Goal: Task Accomplishment & Management: Use online tool/utility

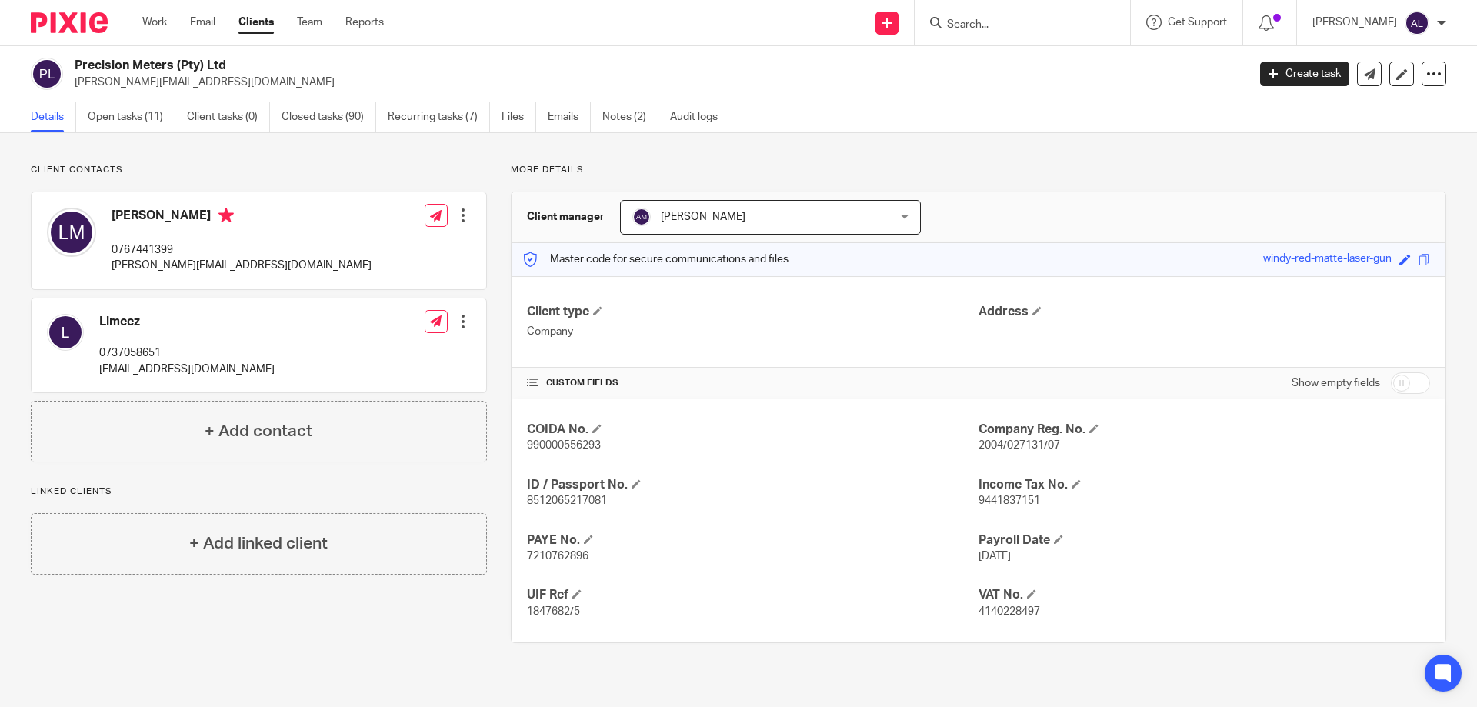
click at [999, 28] on input "Search" at bounding box center [1015, 25] width 138 height 14
click at [571, 115] on link "Emails" at bounding box center [569, 117] width 43 height 30
click at [110, 118] on link "Open tasks (11)" at bounding box center [132, 117] width 88 height 30
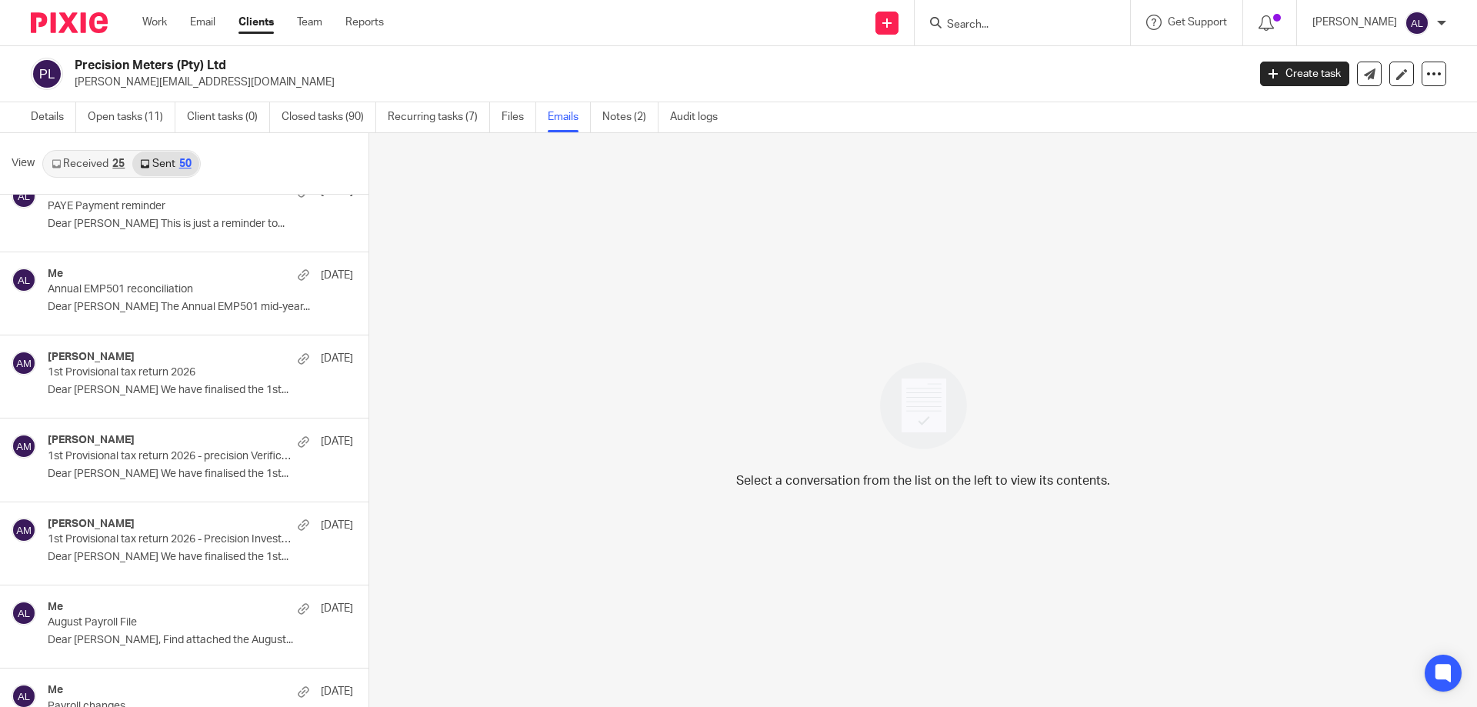
scroll to position [539, 0]
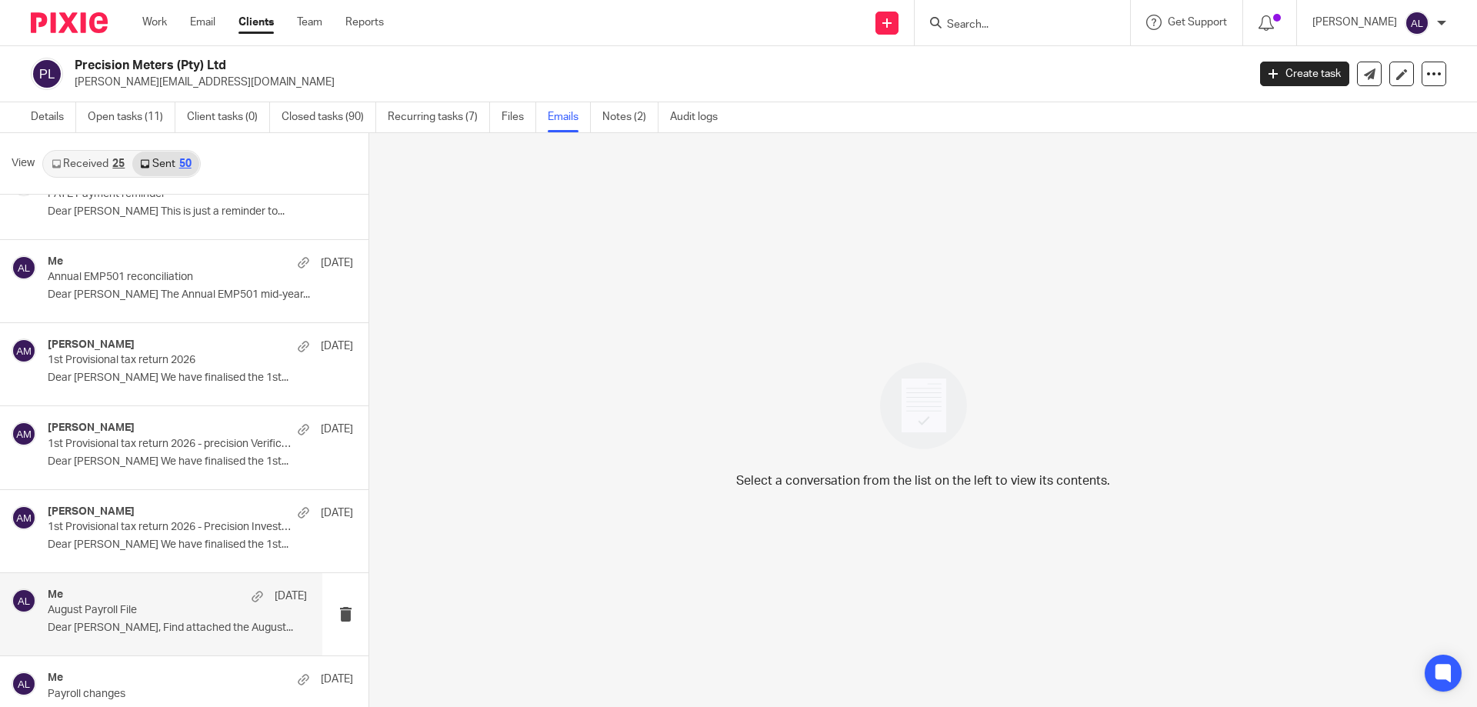
click at [169, 615] on p "August Payroll File" at bounding box center [152, 610] width 208 height 13
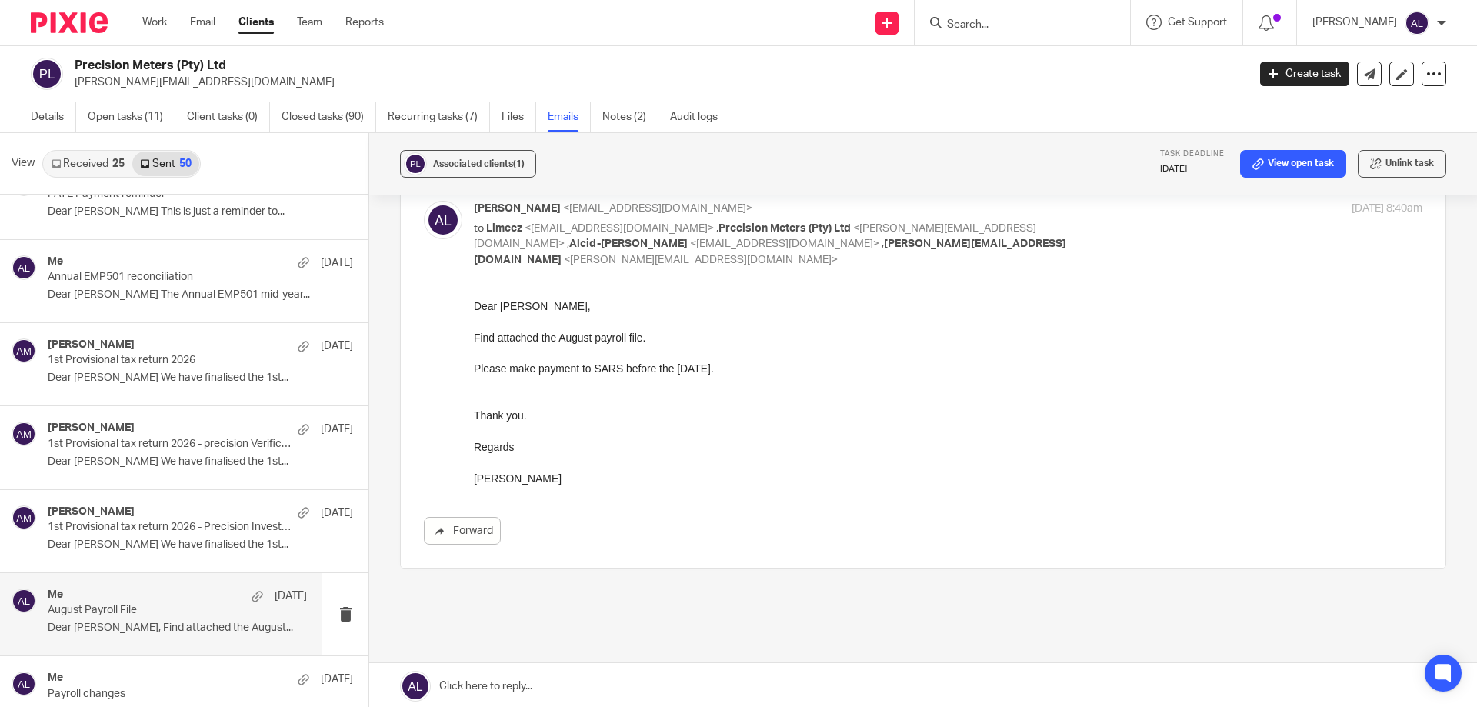
scroll to position [77, 0]
drag, startPoint x: 567, startPoint y: 481, endPoint x: 459, endPoint y: 309, distance: 203.6
click at [474, 309] on html "Dear Limeez, Find attached the August payroll file. Please make payment to SARS…" at bounding box center [948, 392] width 949 height 188
copy div "Dear Limeez, Find attached the August payroll file. Please make payment to SARS…"
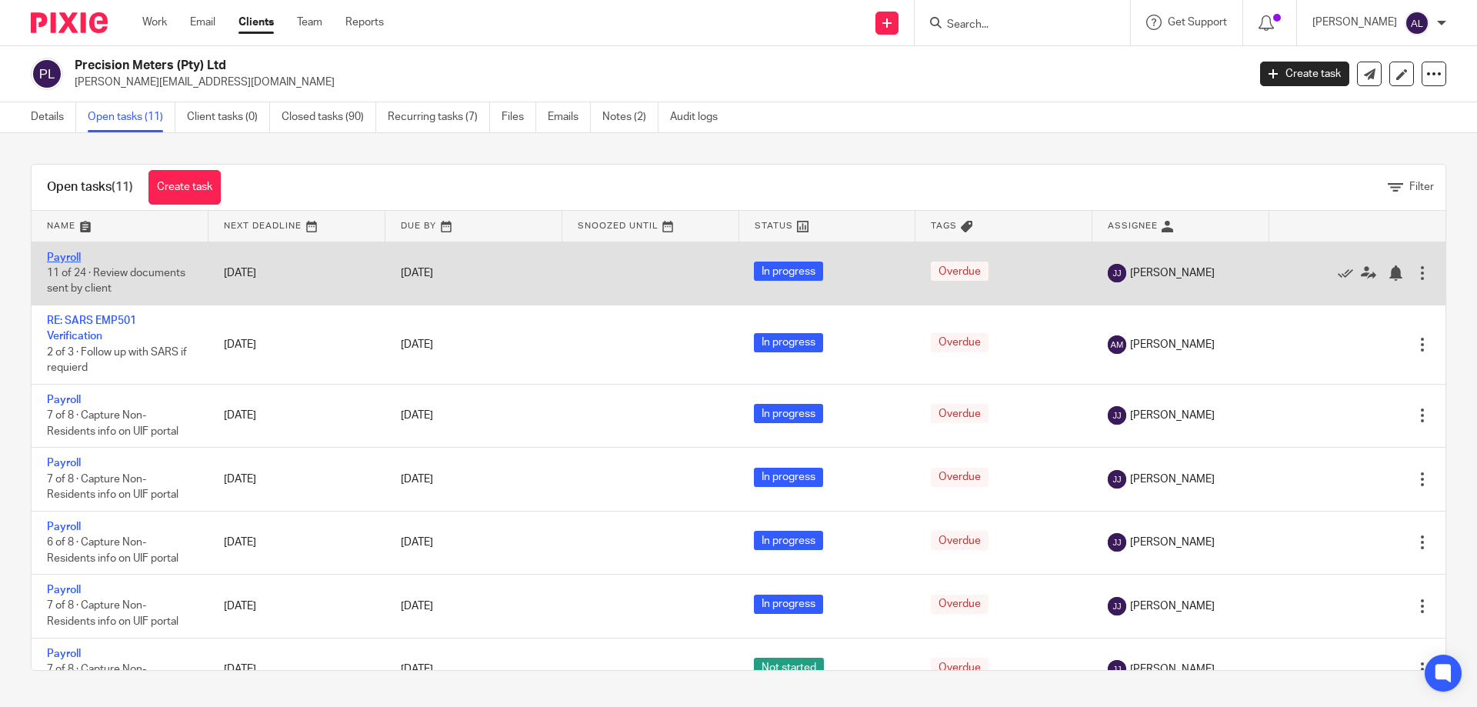
click at [75, 255] on link "Payroll" at bounding box center [64, 257] width 34 height 11
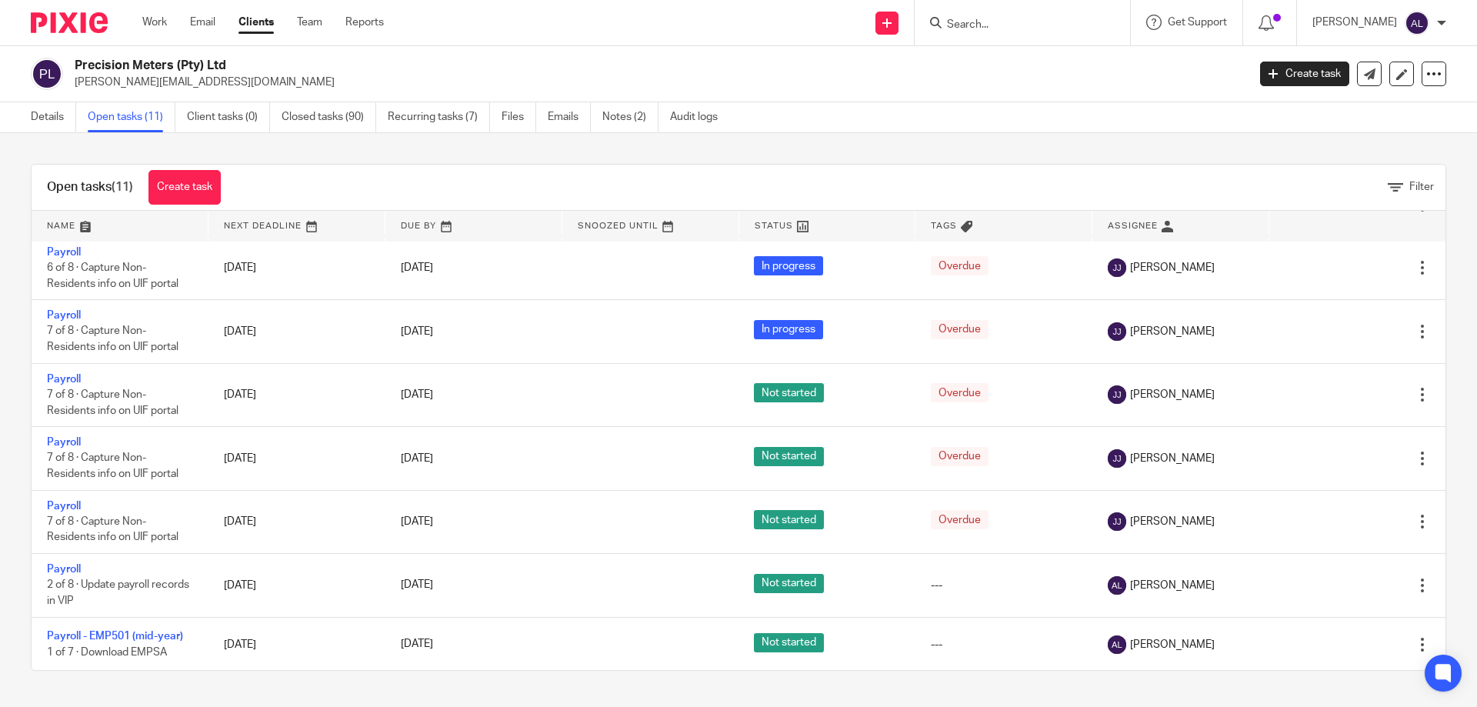
scroll to position [276, 0]
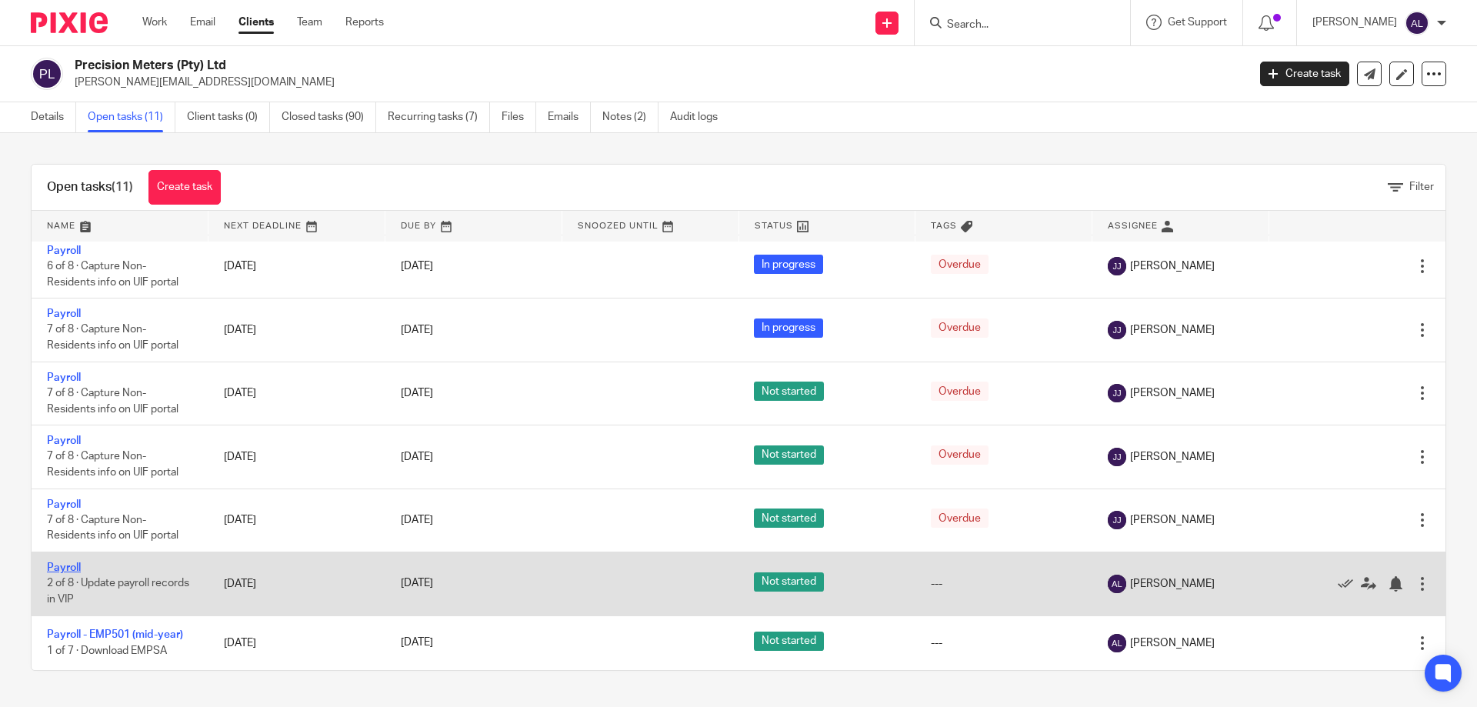
click at [72, 567] on link "Payroll" at bounding box center [64, 567] width 34 height 11
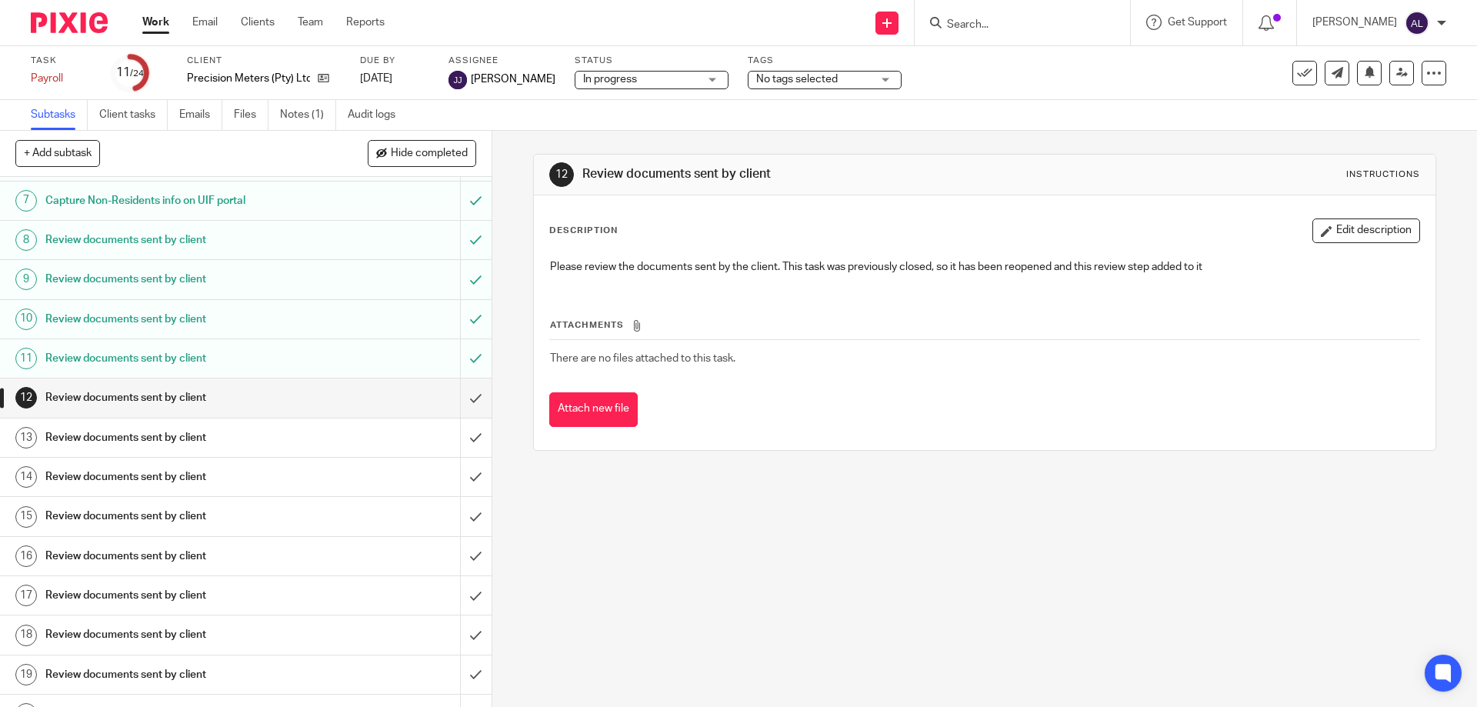
scroll to position [430, 0]
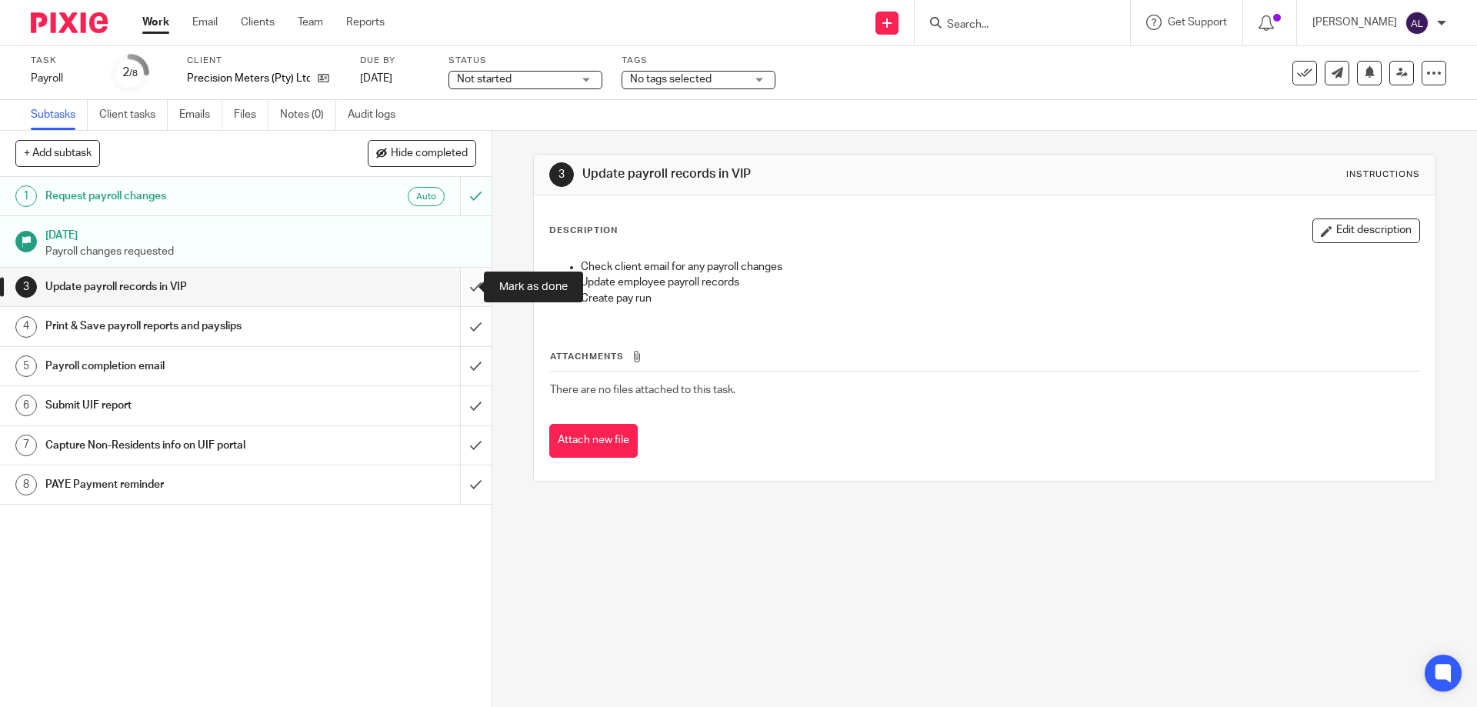
click at [465, 299] on input "submit" at bounding box center [246, 287] width 492 height 38
click at [467, 319] on input "submit" at bounding box center [246, 326] width 492 height 38
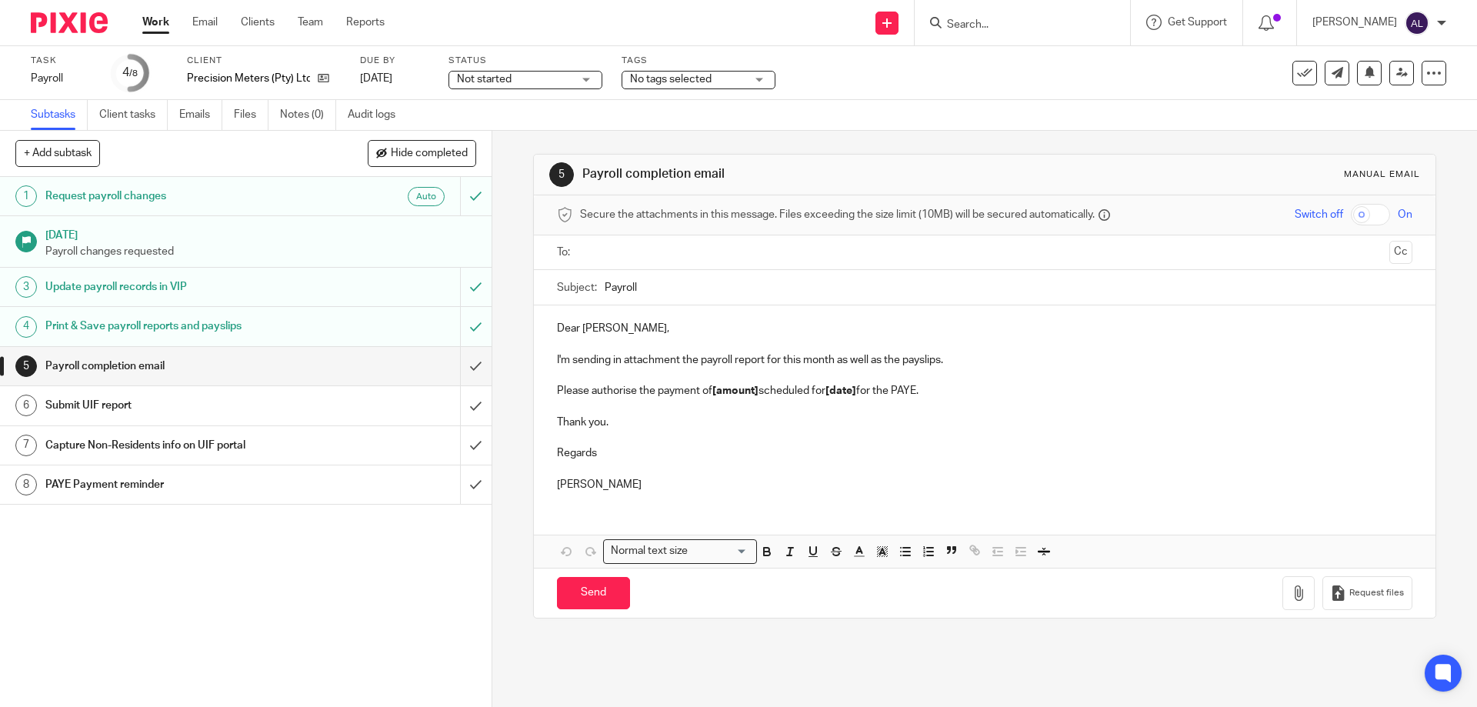
click at [625, 256] on input "text" at bounding box center [983, 253] width 797 height 18
click at [1389, 259] on button "Cc" at bounding box center [1400, 253] width 23 height 23
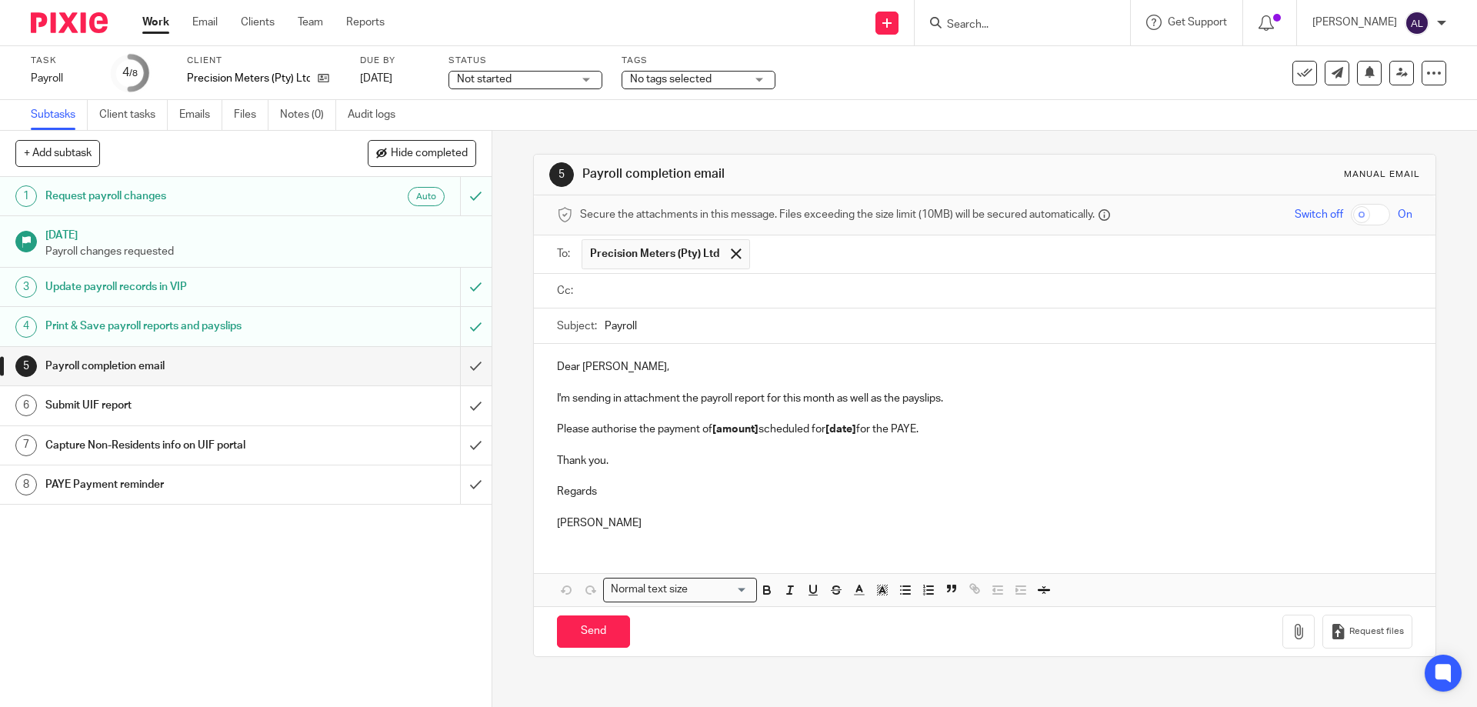
click at [675, 290] on input "text" at bounding box center [995, 291] width 820 height 18
click at [736, 251] on div at bounding box center [736, 253] width 18 height 23
click at [735, 252] on input "text" at bounding box center [995, 253] width 820 height 18
click at [787, 299] on input "text" at bounding box center [1082, 293] width 649 height 30
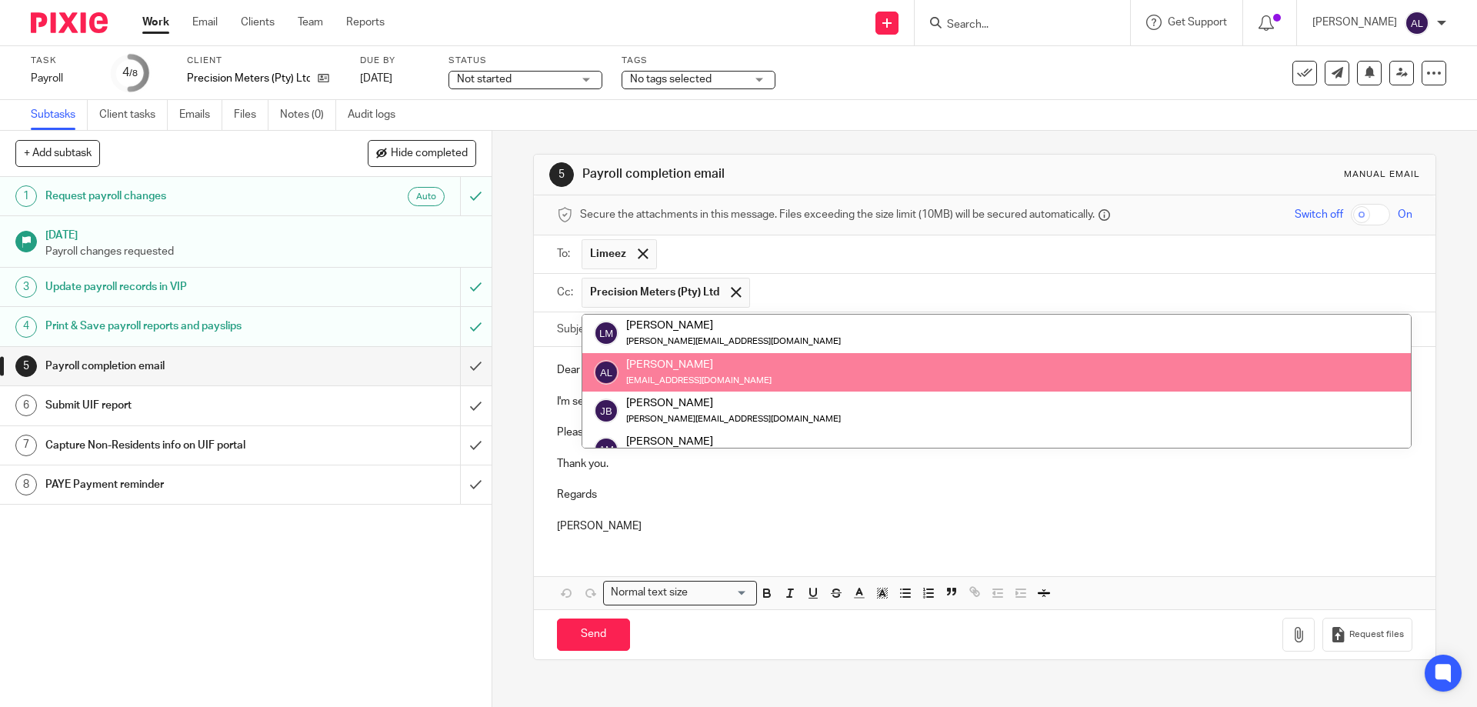
scroll to position [77, 0]
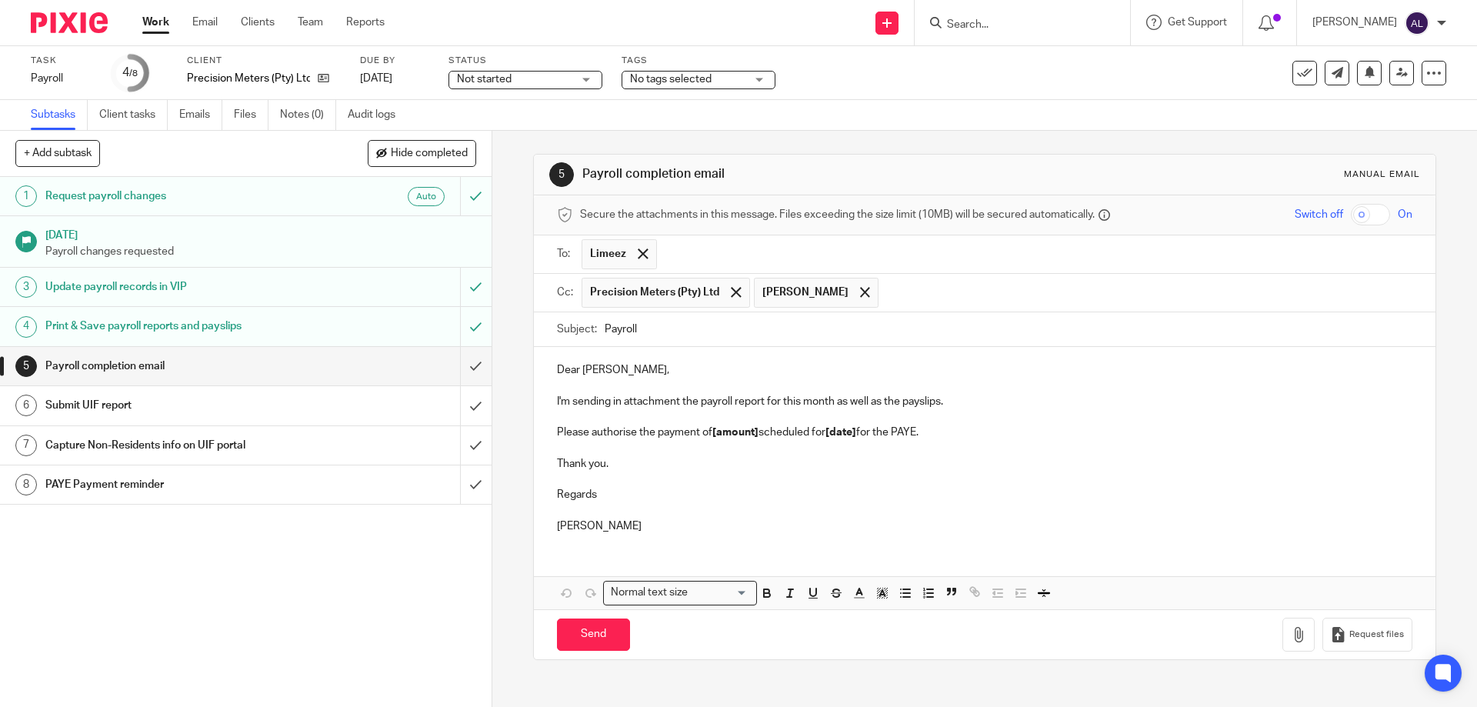
click at [605, 324] on input "Payroll" at bounding box center [1008, 329] width 807 height 35
click at [772, 329] on input "September Payroll" at bounding box center [1008, 329] width 807 height 35
type input "September Payroll Reports"
drag, startPoint x: 619, startPoint y: 529, endPoint x: 505, endPoint y: 344, distance: 217.6
click at [505, 344] on div "5 Payroll completion email Manual email Secure the attachments in this message.…" at bounding box center [984, 419] width 985 height 576
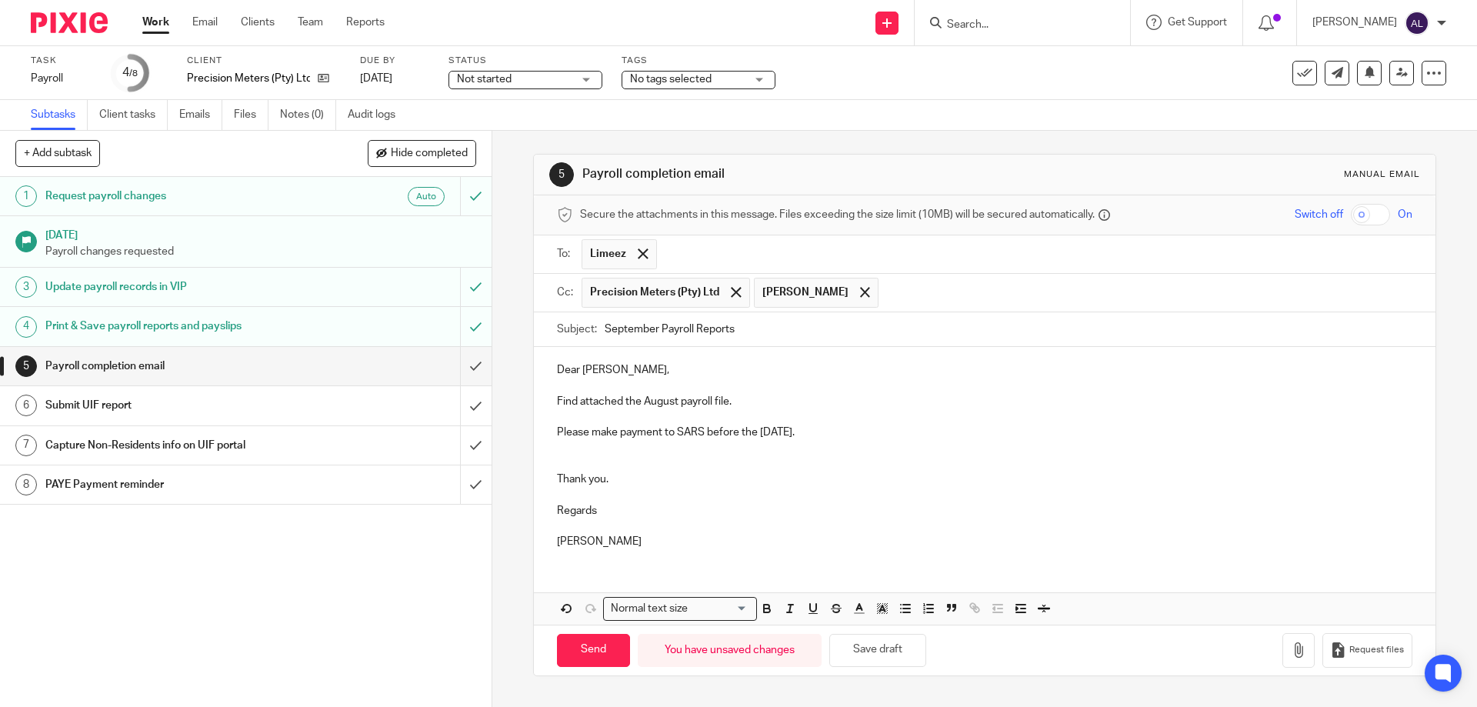
click at [650, 402] on p "Find attached the August payroll file." at bounding box center [984, 401] width 855 height 15
drag, startPoint x: 784, startPoint y: 432, endPoint x: 762, endPoint y: 434, distance: 22.4
click at [762, 434] on p "Please make payment to SARS before the 05/09/2025." at bounding box center [984, 432] width 855 height 15
click at [615, 510] on p "Regards" at bounding box center [984, 510] width 855 height 15
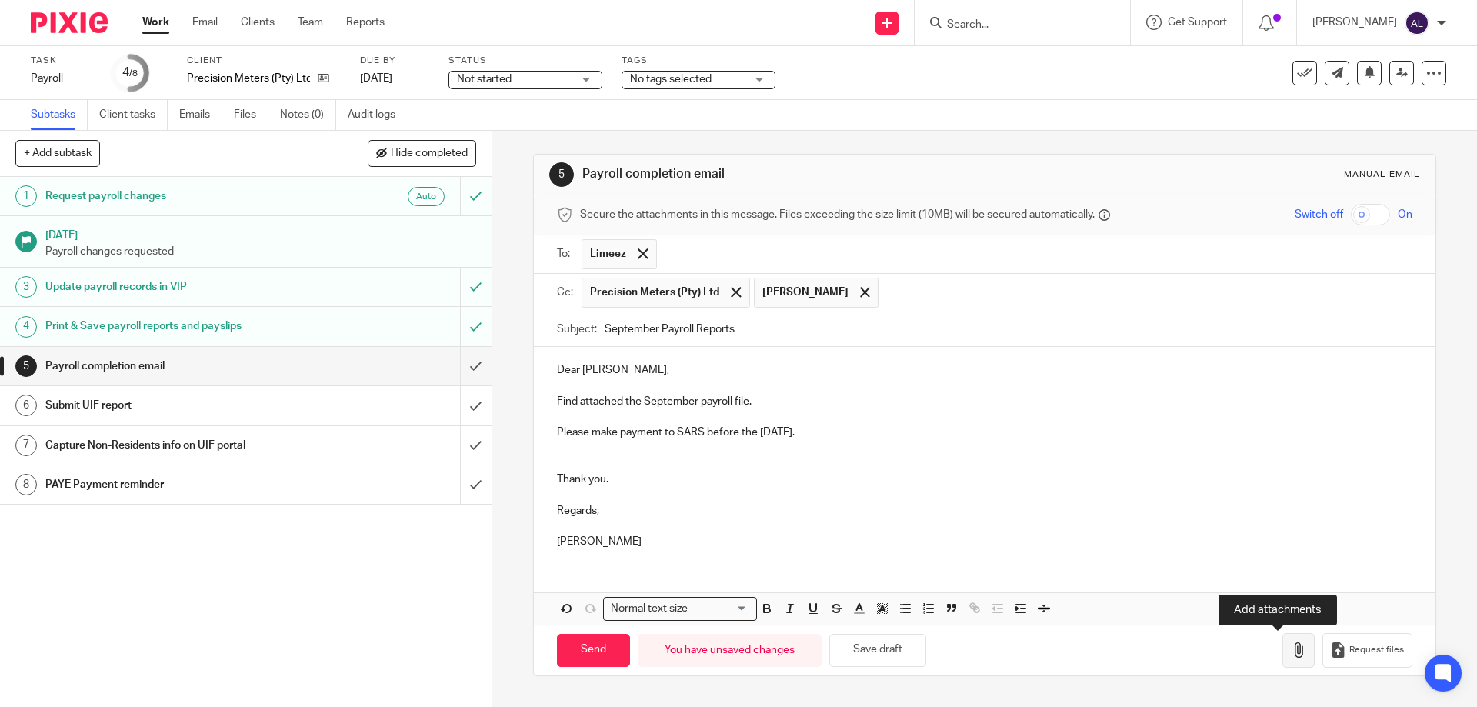
click at [1291, 653] on icon "button" at bounding box center [1298, 649] width 15 height 15
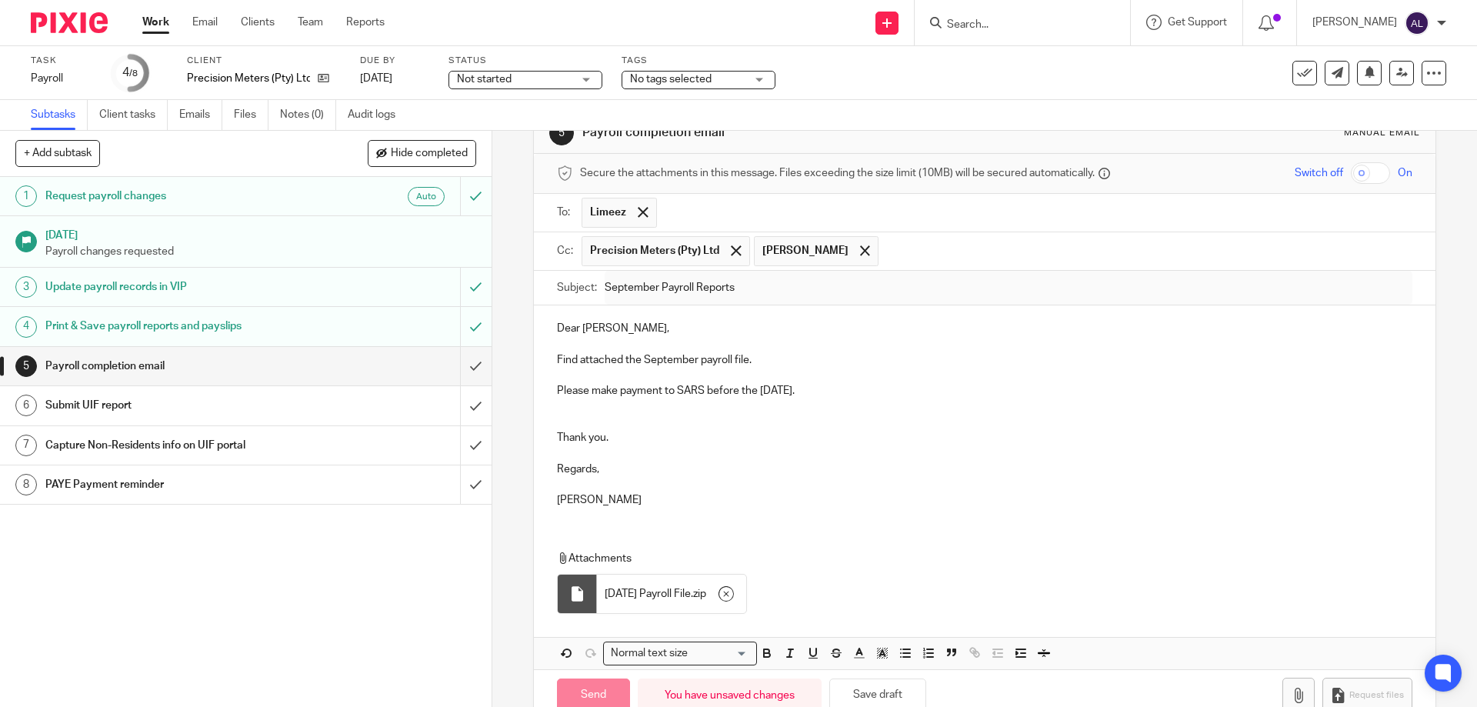
scroll to position [78, 0]
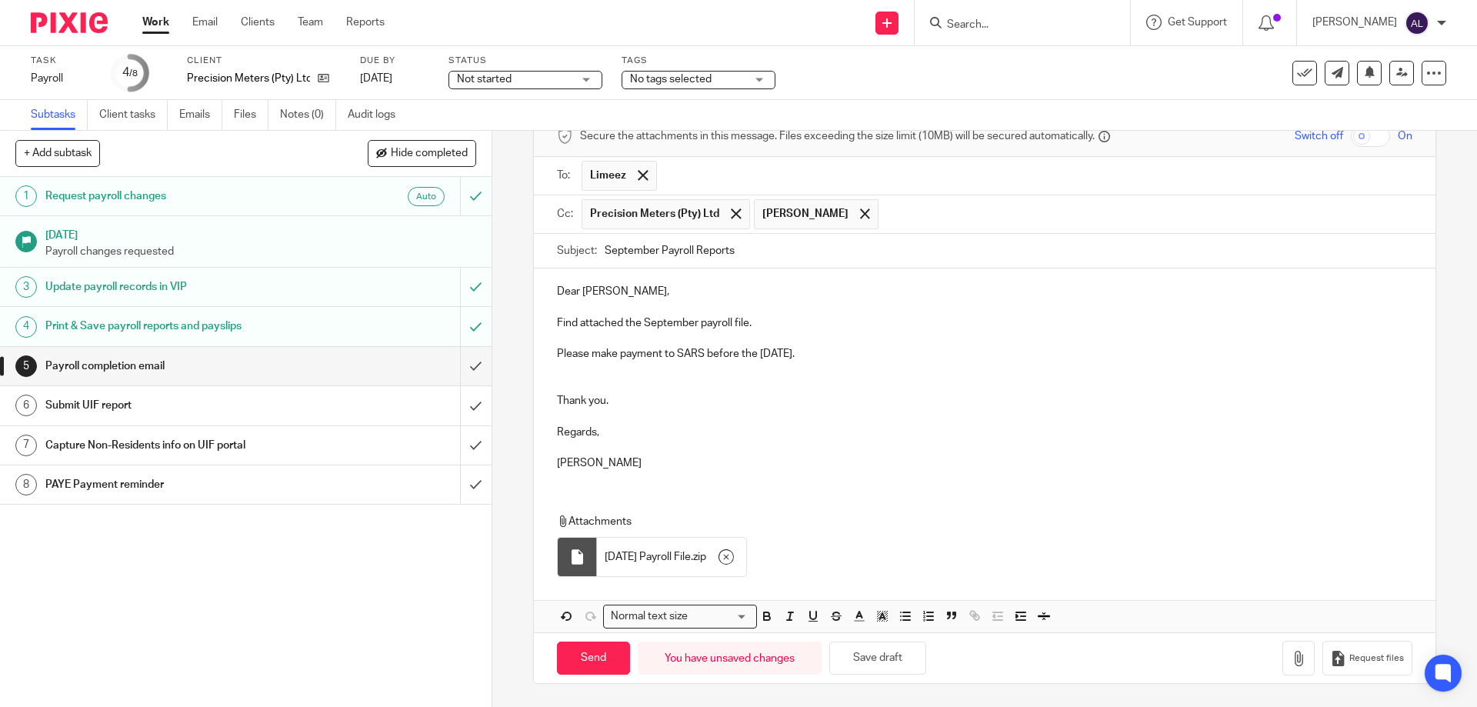
click at [888, 222] on input "text" at bounding box center [1145, 214] width 519 height 30
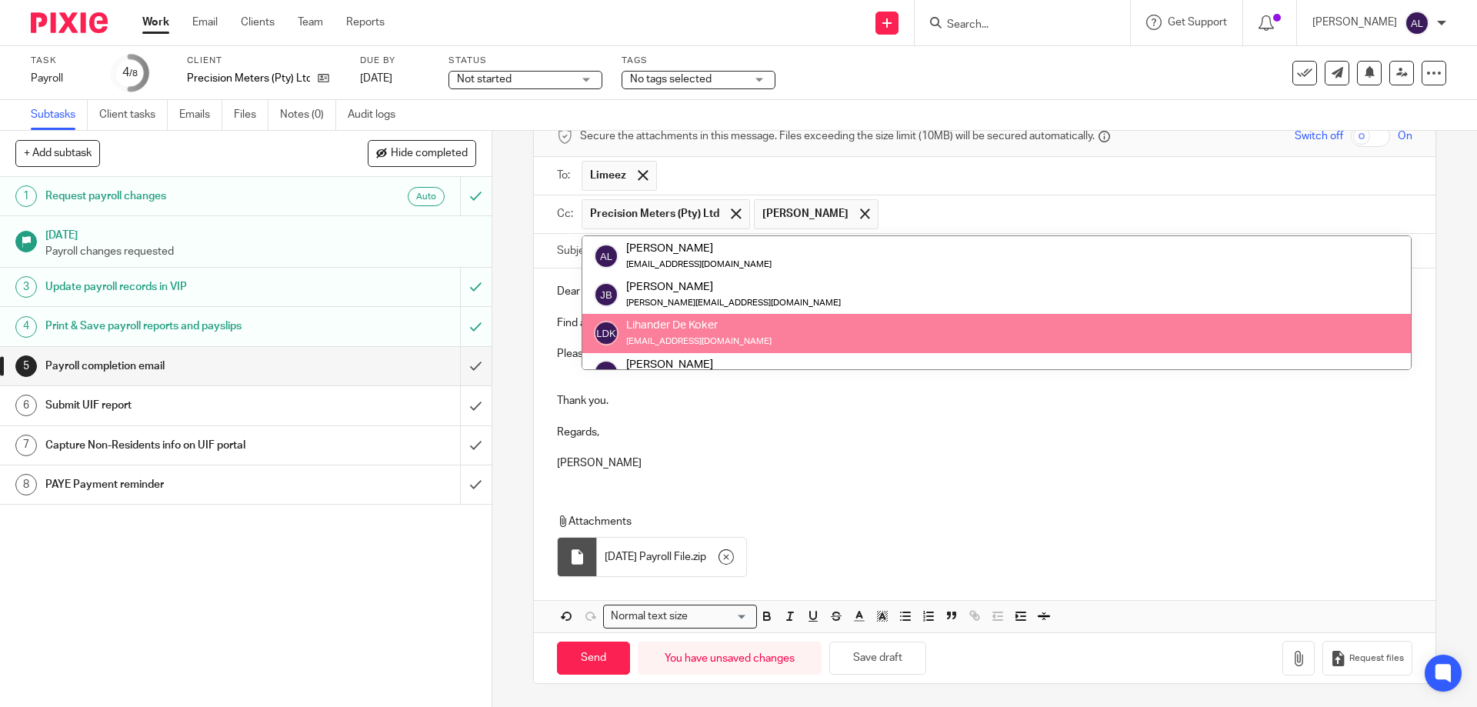
paste input "Nicole@precisionmeters.co.za"
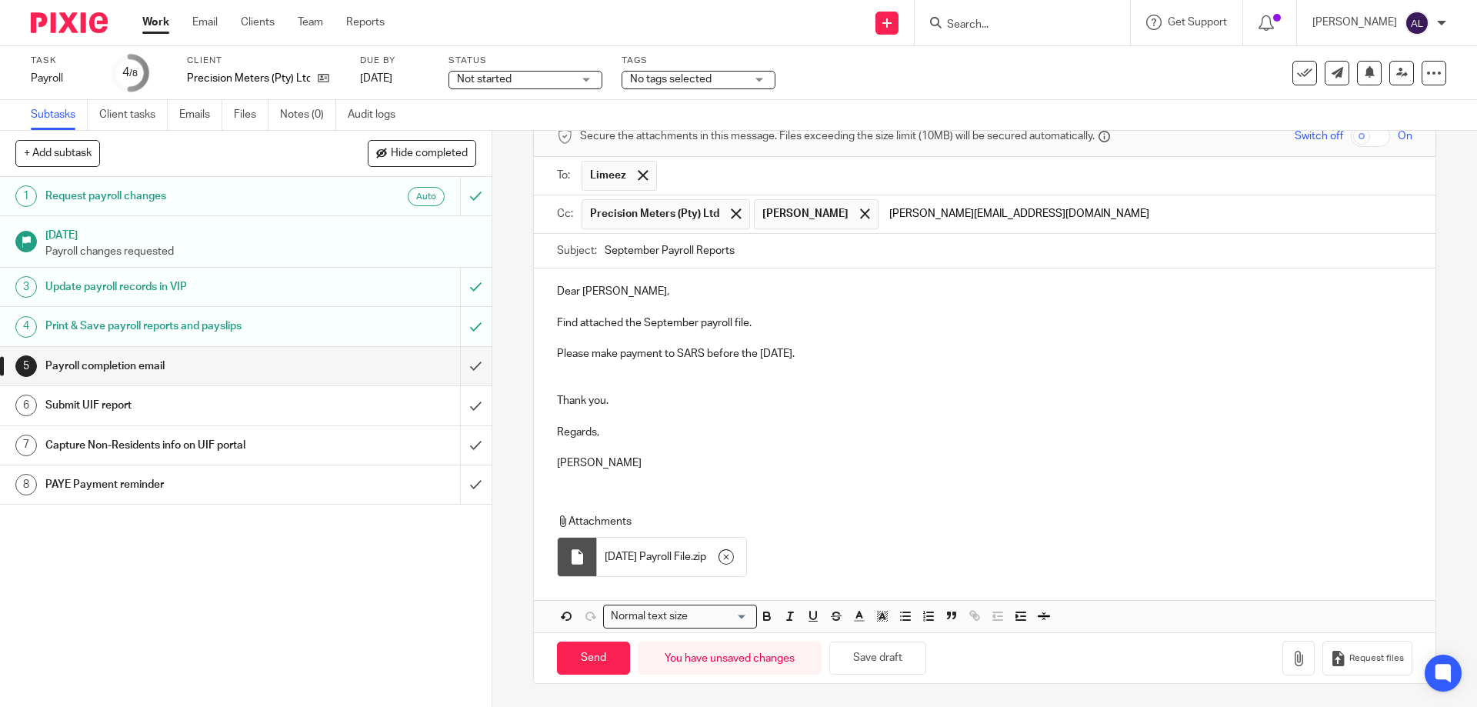
scroll to position [0, 0]
type input "Nicole@precisionmeters.co.za"
click at [1042, 370] on p at bounding box center [984, 369] width 855 height 15
click at [590, 656] on input "Send" at bounding box center [593, 658] width 73 height 33
type input "Sent"
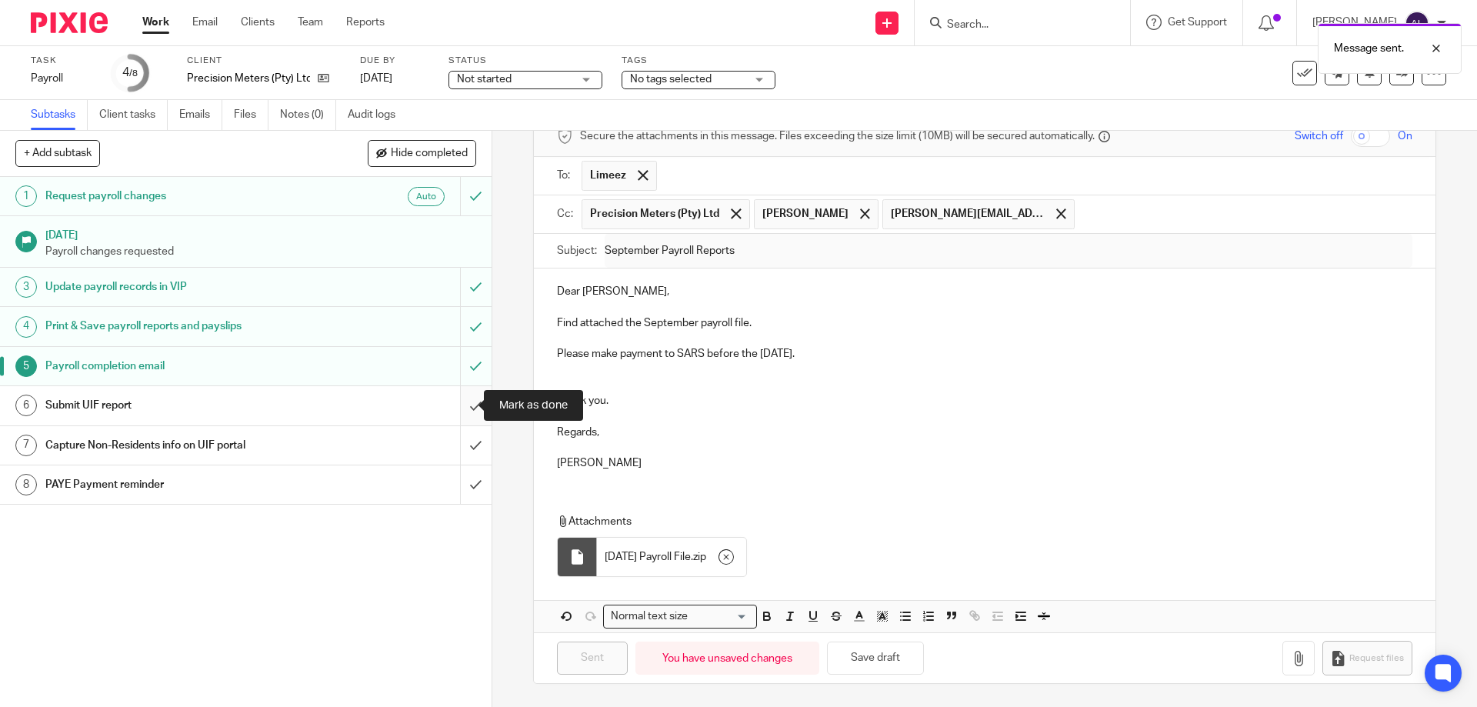
click at [459, 410] on input "submit" at bounding box center [246, 405] width 492 height 38
click at [465, 486] on input "submit" at bounding box center [246, 484] width 492 height 38
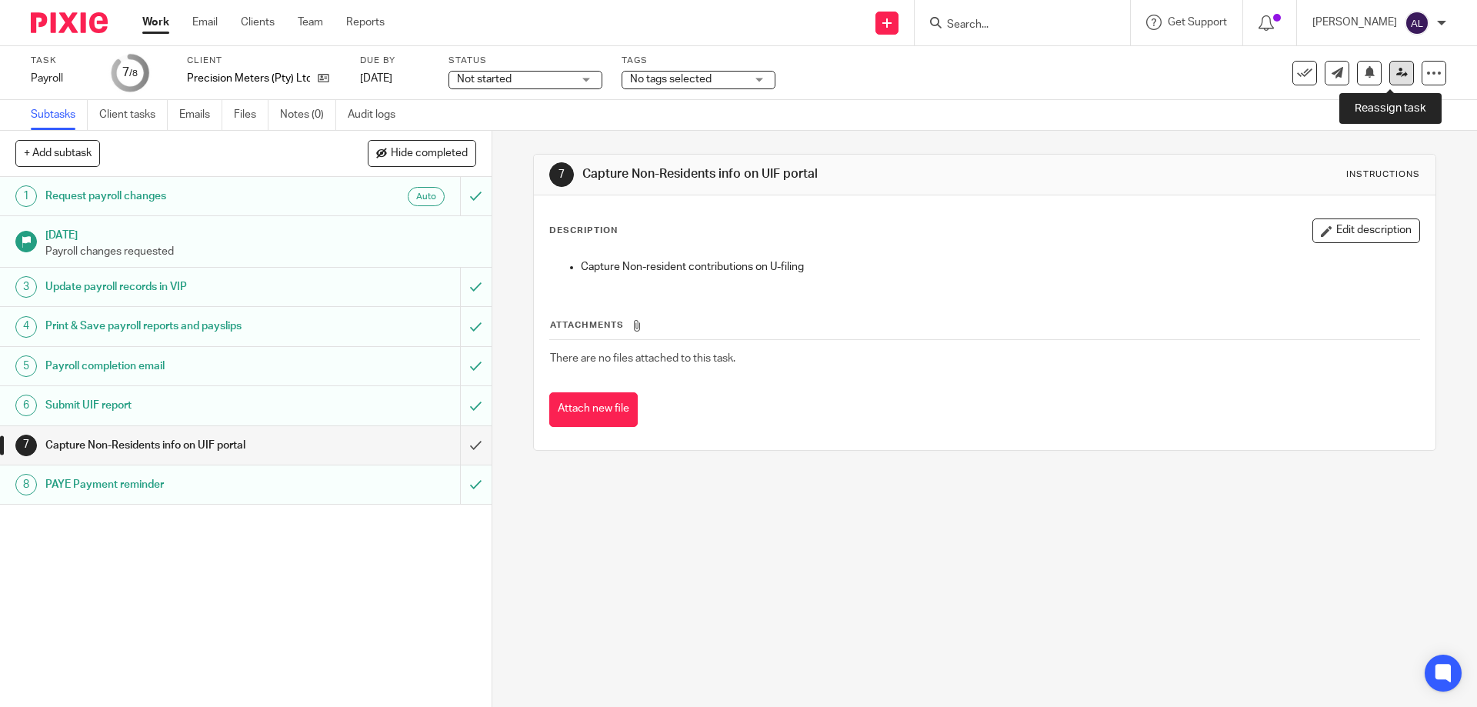
click at [1396, 73] on icon at bounding box center [1402, 73] width 12 height 12
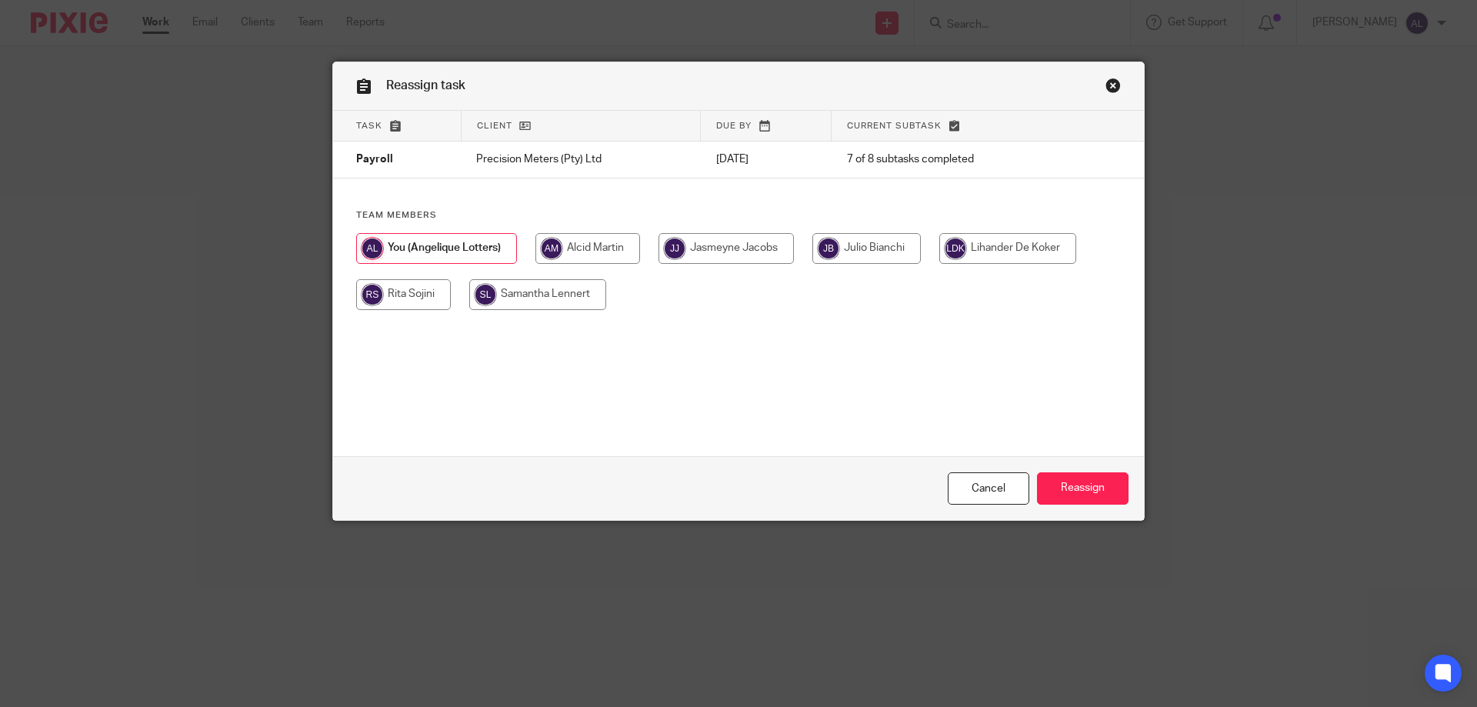
click at [729, 251] on input "radio" at bounding box center [726, 248] width 135 height 31
radio input "true"
click at [1077, 495] on input "Reassign" at bounding box center [1083, 488] width 92 height 33
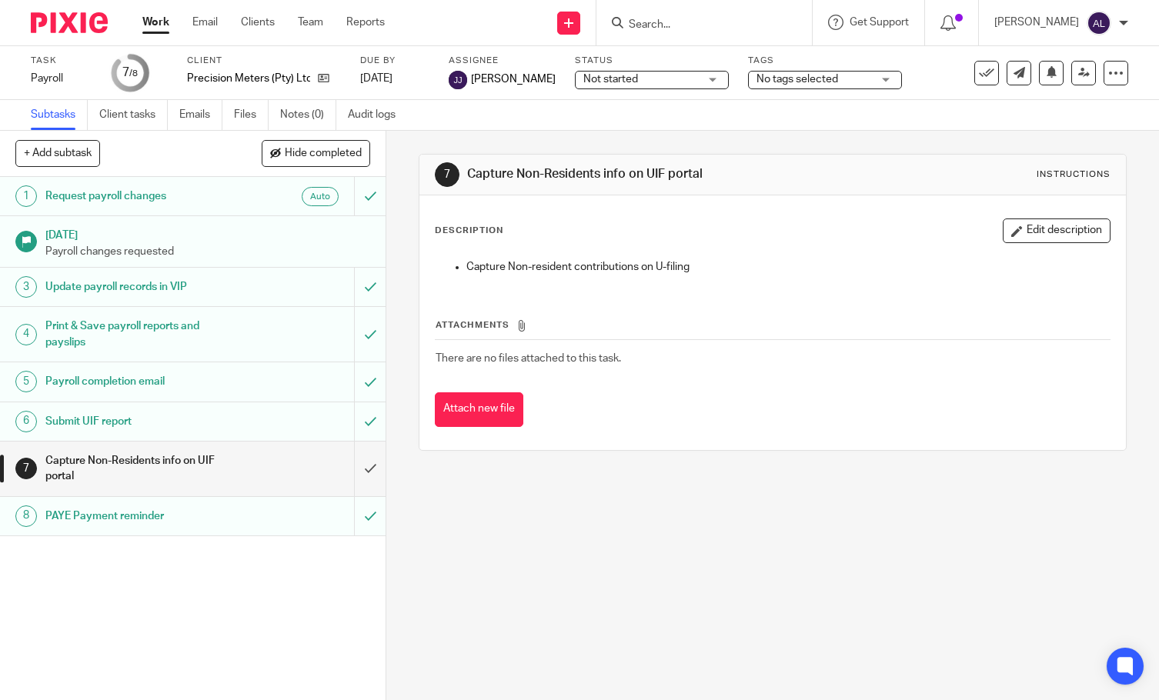
click at [702, 24] on input "Search" at bounding box center [696, 25] width 138 height 14
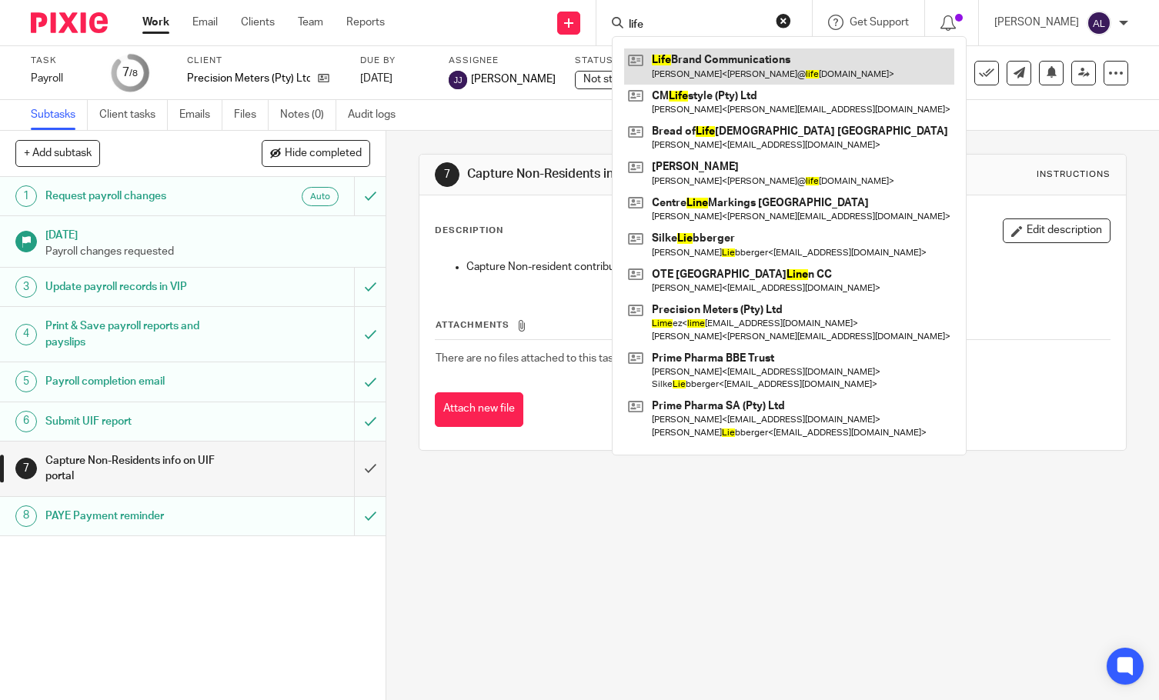
type input "life"
click at [738, 70] on link at bounding box center [789, 65] width 330 height 35
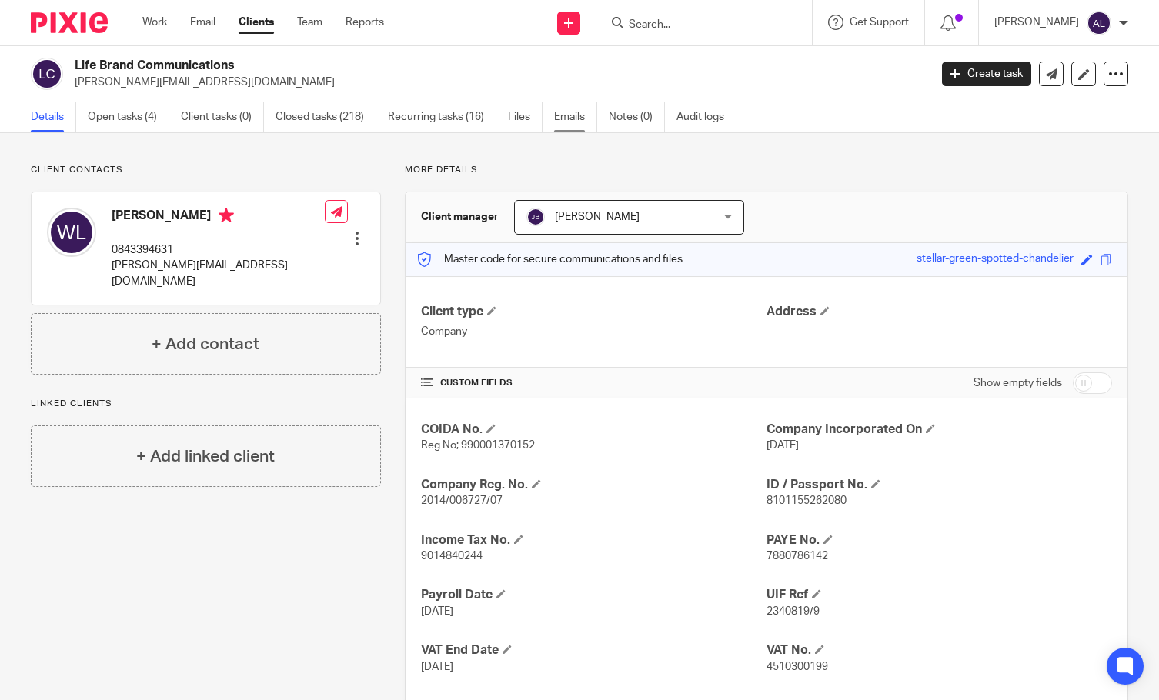
click at [571, 119] on link "Emails" at bounding box center [575, 117] width 43 height 30
click at [131, 120] on link "Open tasks (4)" at bounding box center [129, 117] width 82 height 30
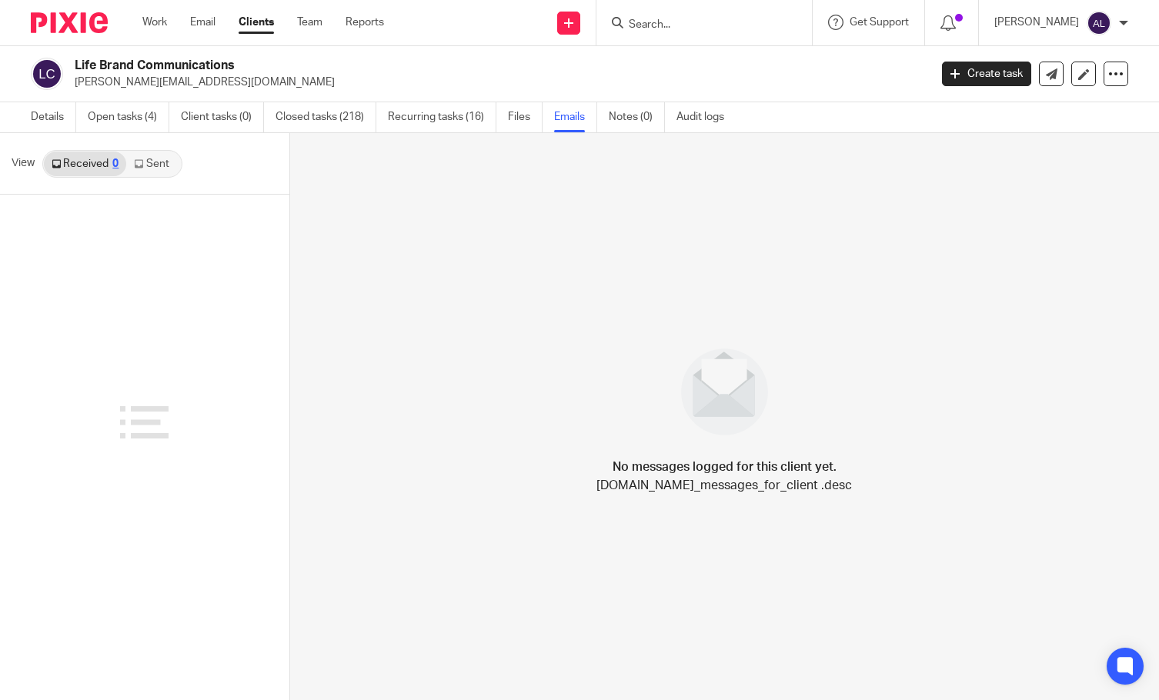
click at [166, 165] on link "Sent" at bounding box center [153, 164] width 54 height 25
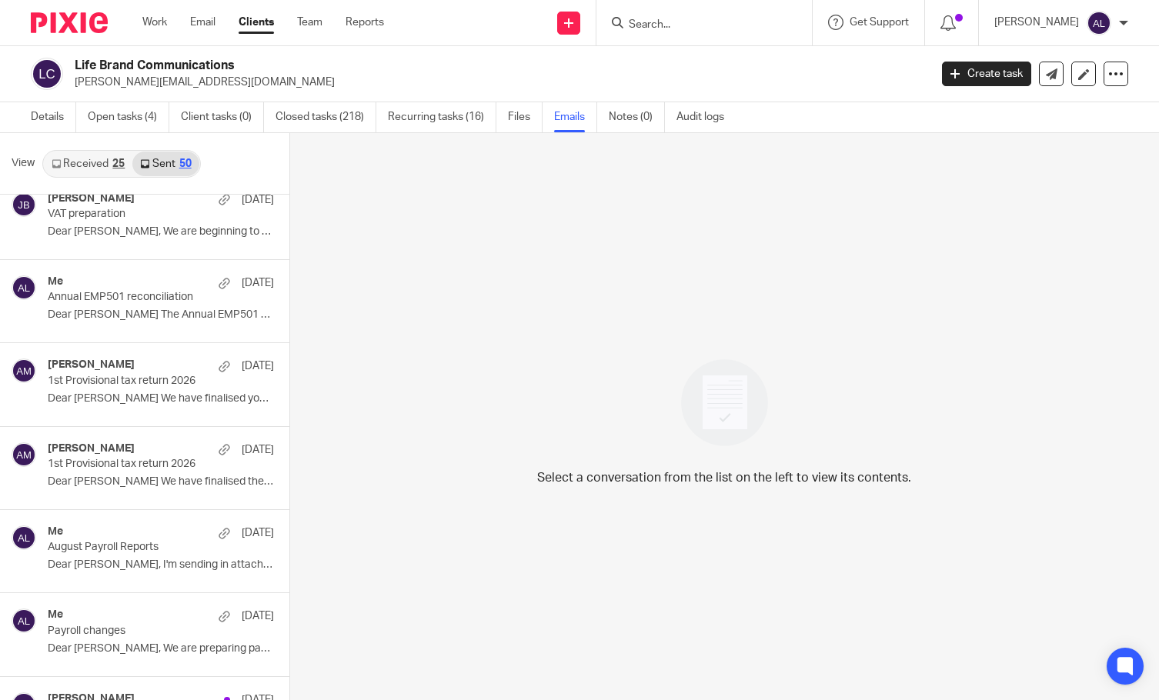
scroll to position [615, 0]
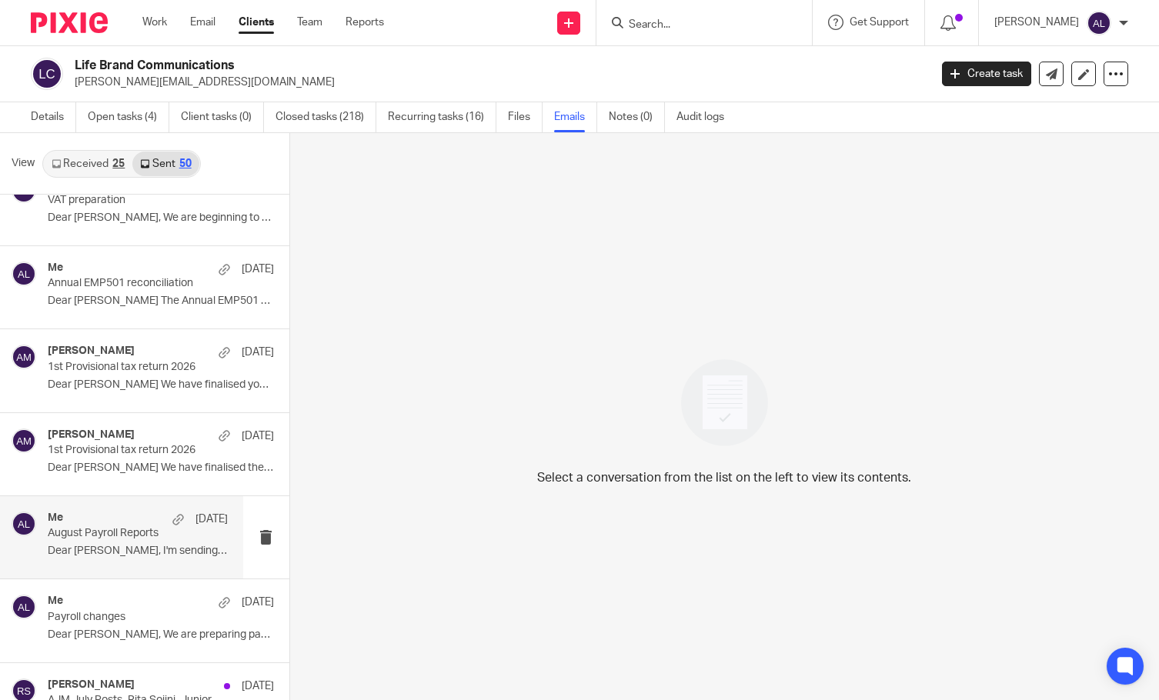
click at [111, 525] on div "Me [DATE]" at bounding box center [138, 519] width 180 height 15
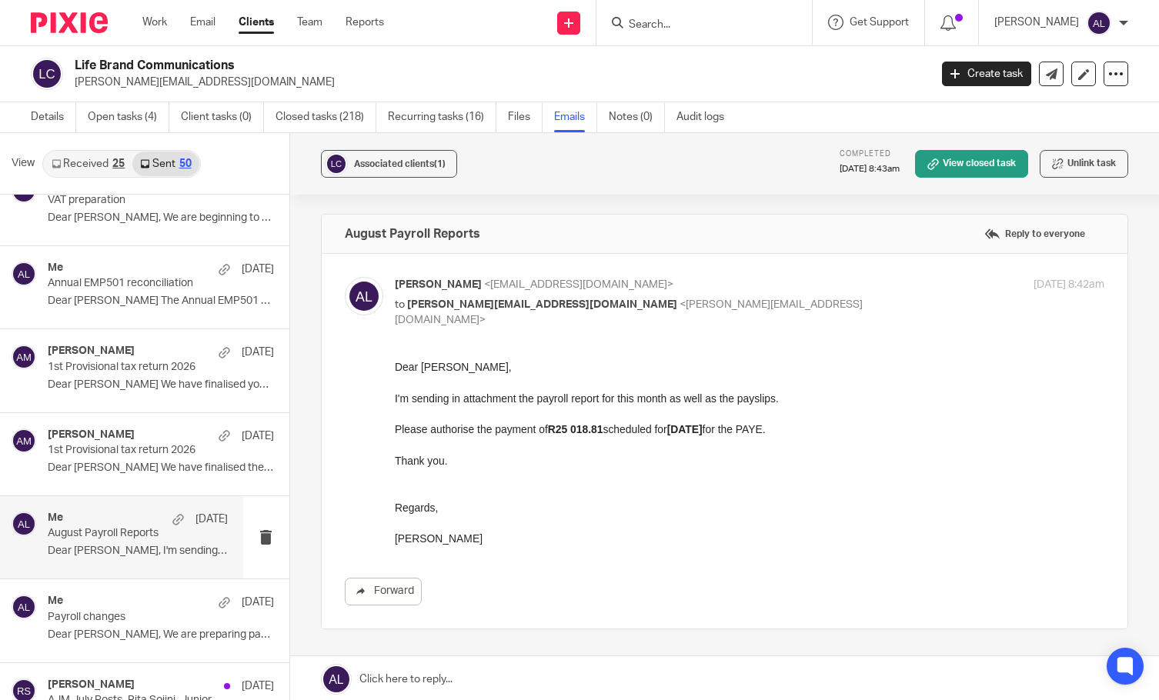
scroll to position [0, 0]
drag, startPoint x: 485, startPoint y: 542, endPoint x: 395, endPoint y: 362, distance: 200.6
click at [395, 362] on div "Dear [PERSON_NAME], I'm sending in attachment the payroll report for this month…" at bounding box center [749, 453] width 710 height 188
copy div "Dear [PERSON_NAME], I'm sending in attachment the payroll report for this month…"
click at [726, 22] on input "Search" at bounding box center [696, 25] width 138 height 14
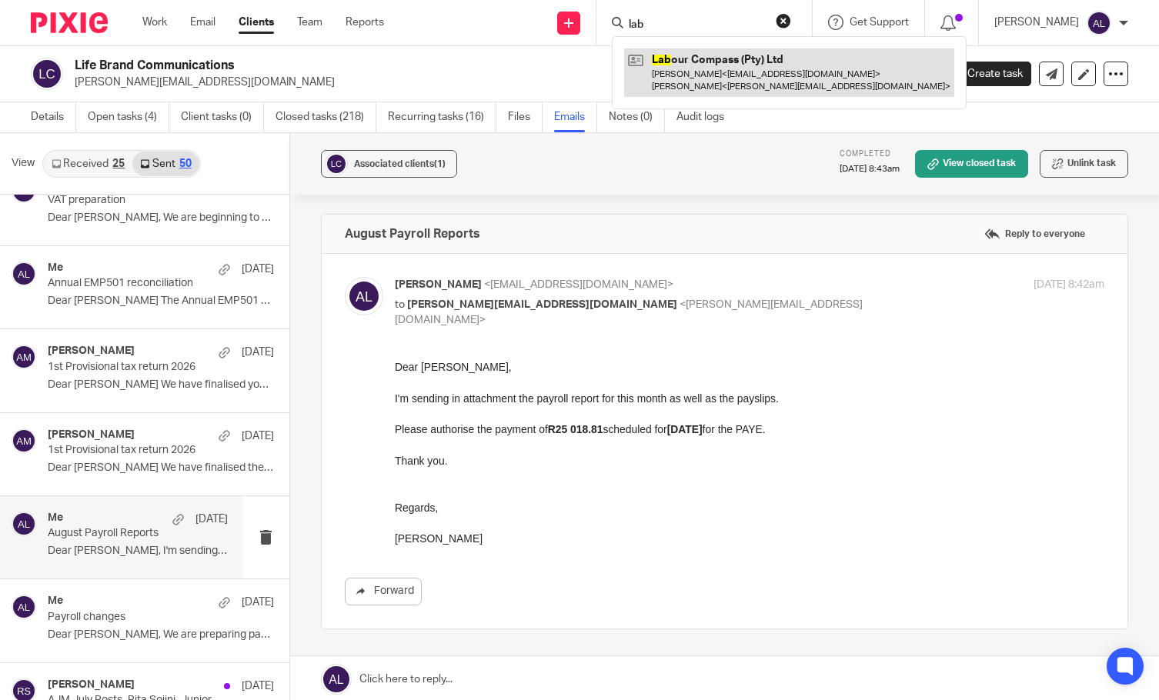
type input "lab"
click at [722, 72] on link at bounding box center [789, 72] width 330 height 48
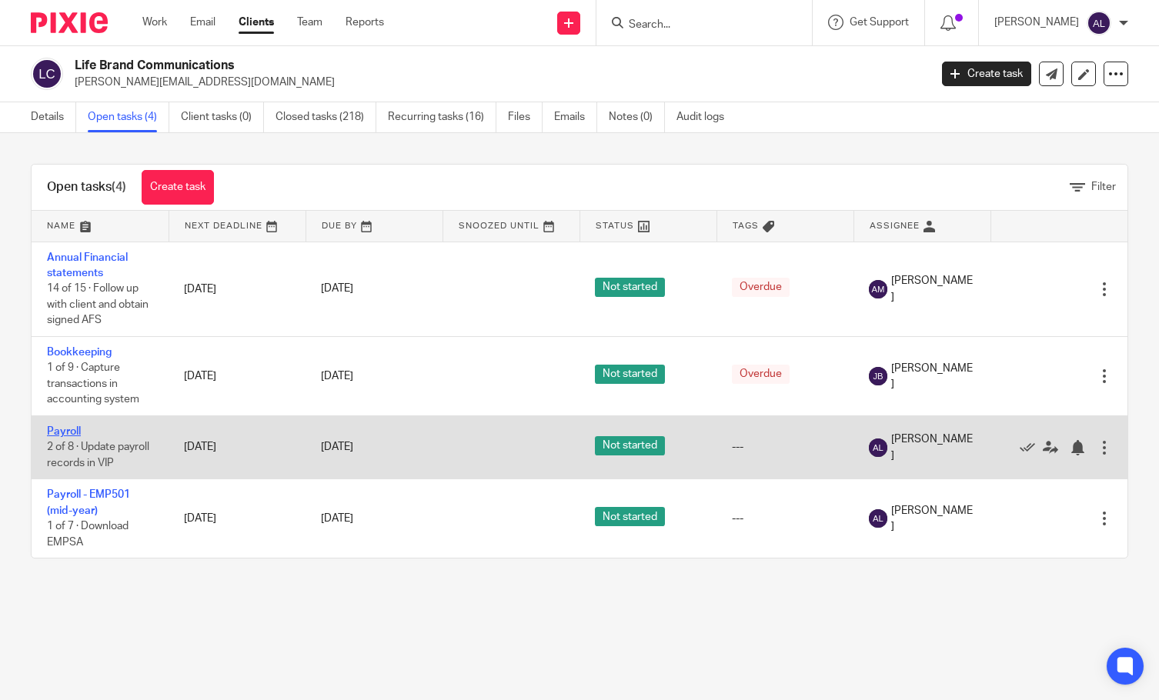
click at [74, 436] on link "Payroll" at bounding box center [64, 431] width 34 height 11
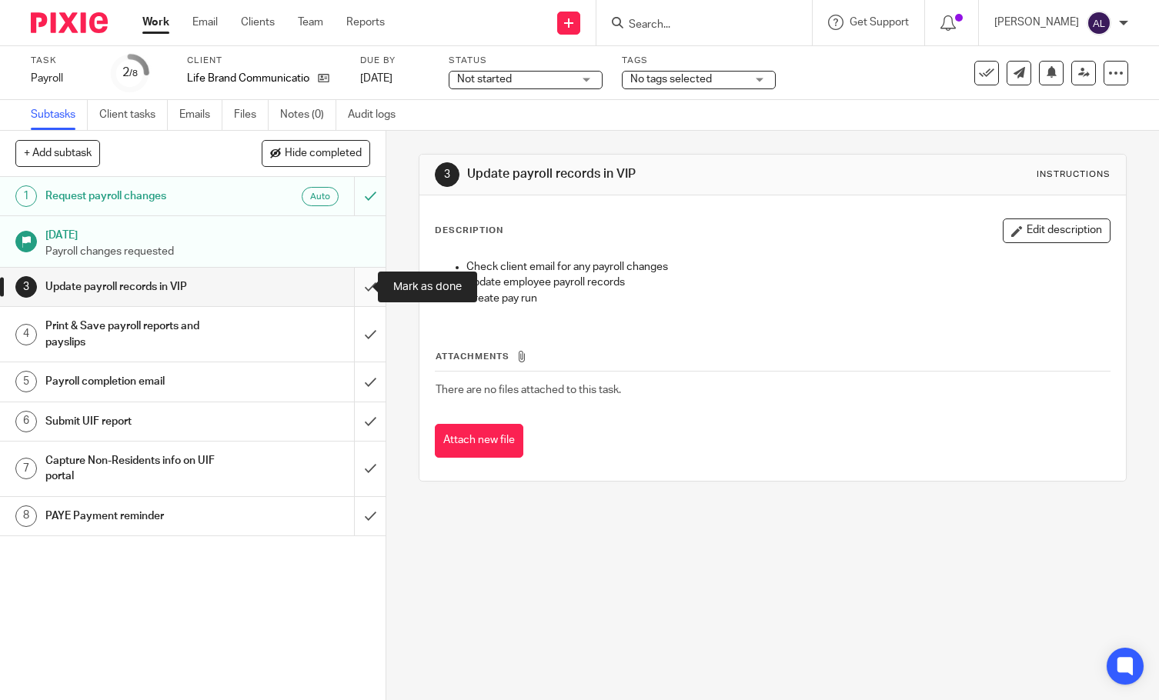
click at [359, 291] on input "submit" at bounding box center [192, 287] width 385 height 38
click at [353, 329] on input "submit" at bounding box center [192, 334] width 385 height 55
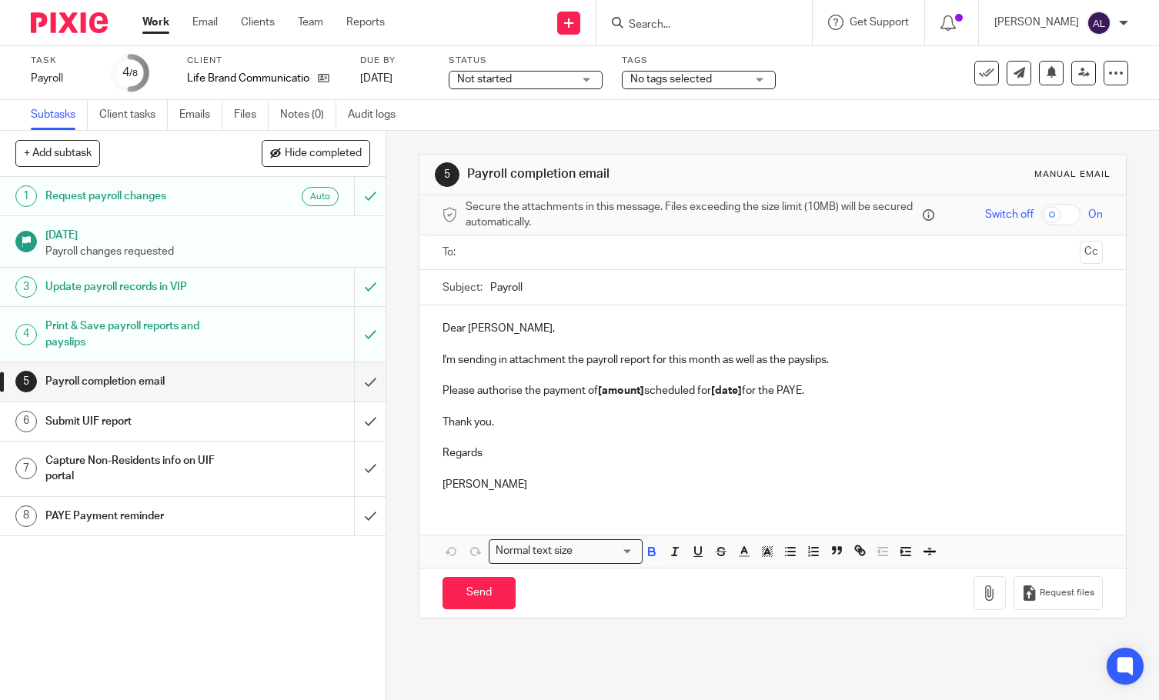
drag, startPoint x: 547, startPoint y: 486, endPoint x: 423, endPoint y: 328, distance: 201.2
click at [423, 328] on div "Dear Warren, I'm sending in attachment the payroll report for this month as wel…" at bounding box center [772, 404] width 706 height 198
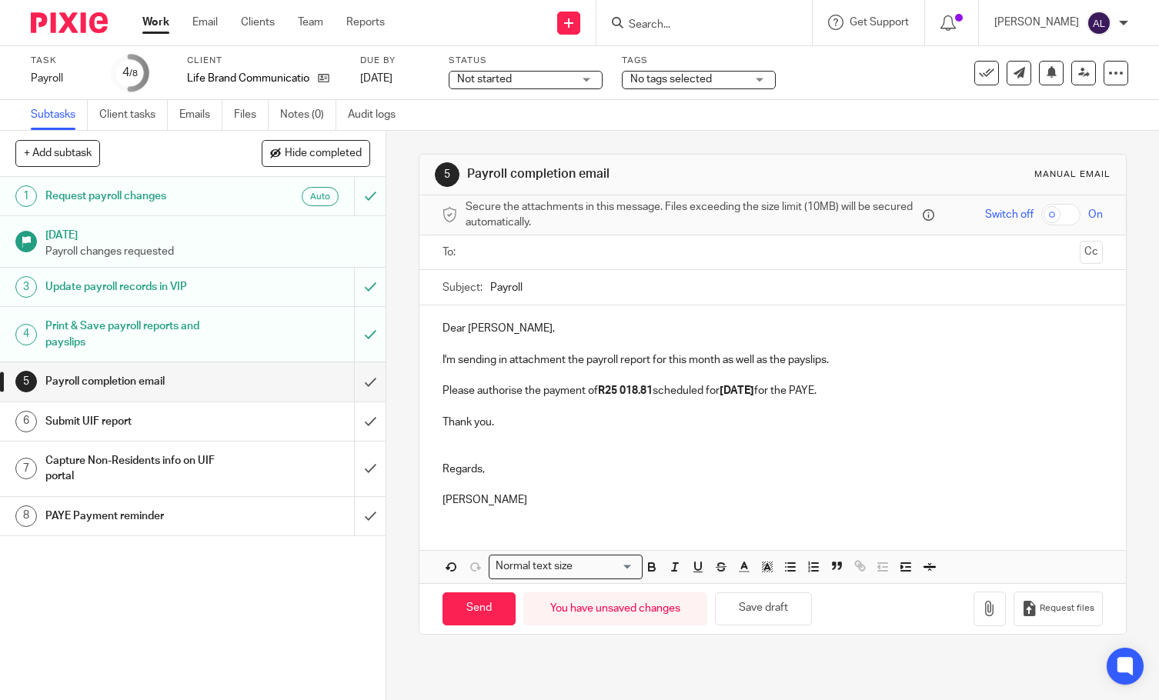
click at [511, 250] on input "text" at bounding box center [772, 253] width 602 height 18
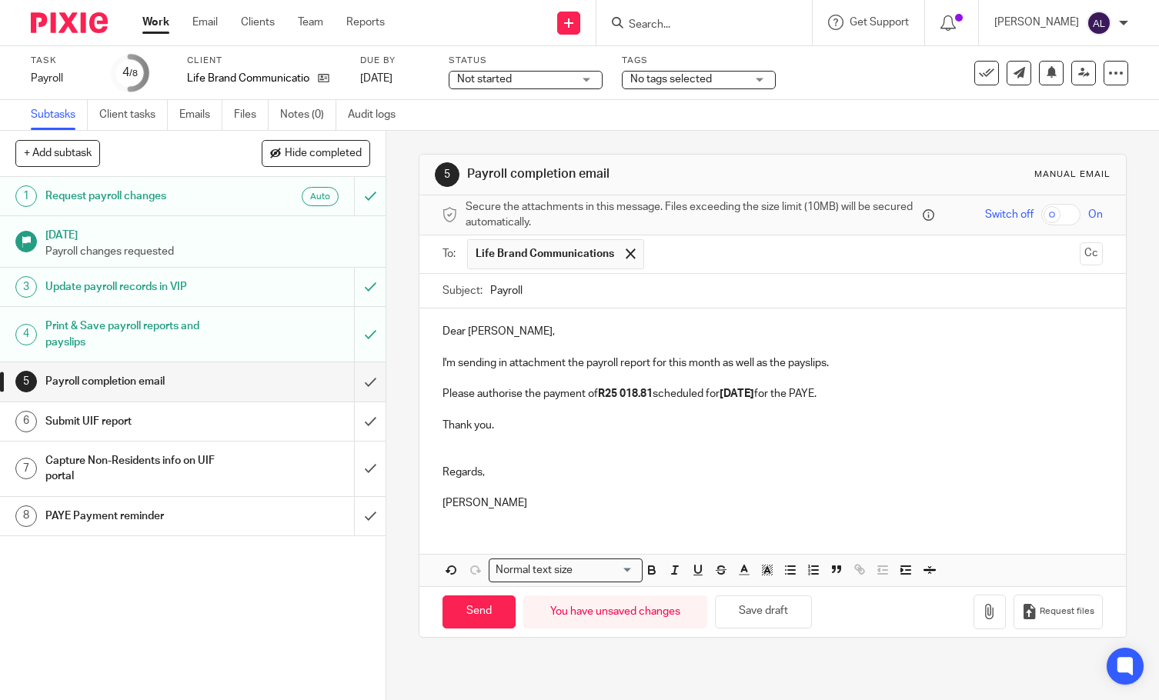
drag, startPoint x: 485, startPoint y: 288, endPoint x: 521, endPoint y: 335, distance: 58.8
click at [490, 289] on input "Payroll" at bounding box center [796, 291] width 612 height 35
click at [618, 286] on input "September Payroll" at bounding box center [796, 291] width 612 height 35
type input "September Payroll Reports"
click at [652, 393] on strong "R25 018.81" at bounding box center [625, 394] width 55 height 11
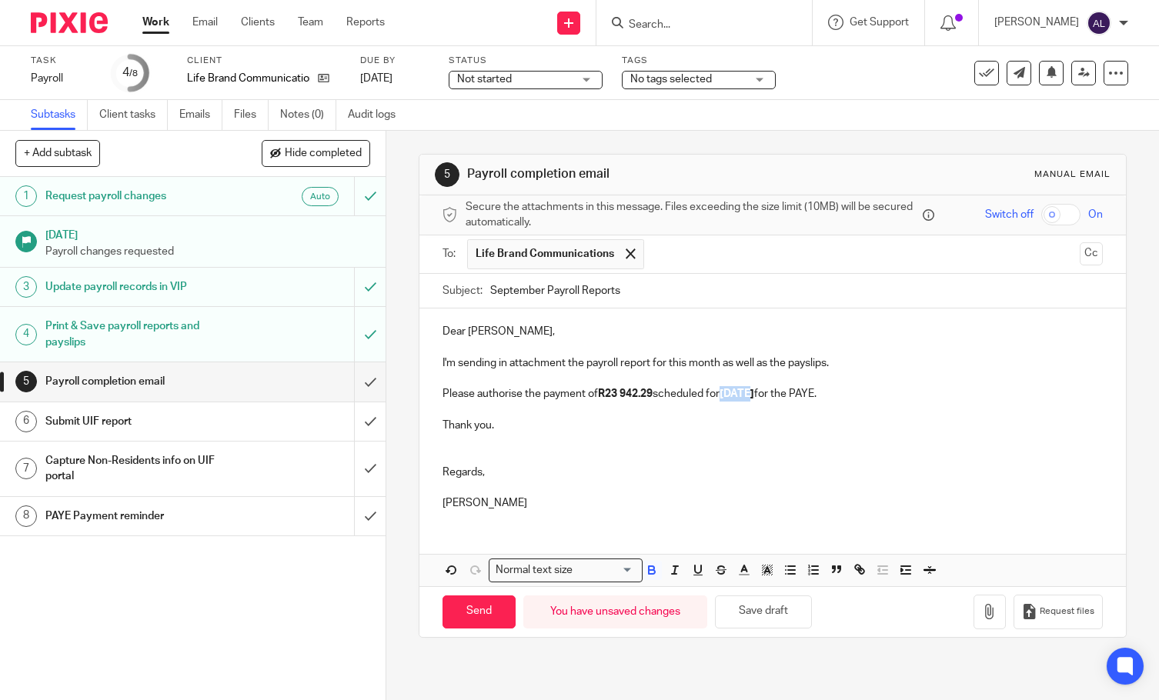
drag, startPoint x: 751, startPoint y: 392, endPoint x: 723, endPoint y: 394, distance: 27.8
click at [723, 394] on strong "04/09/2025" at bounding box center [736, 394] width 35 height 11
click at [982, 617] on icon "button" at bounding box center [989, 611] width 15 height 15
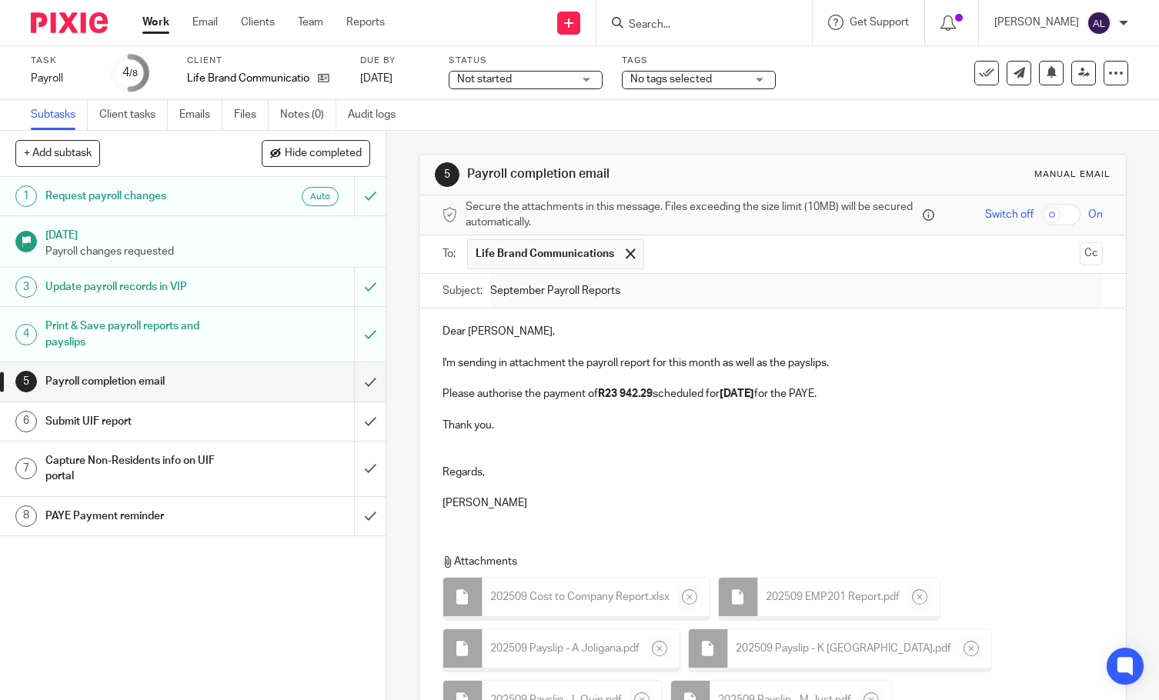
click at [821, 474] on p "Regards," at bounding box center [772, 472] width 660 height 15
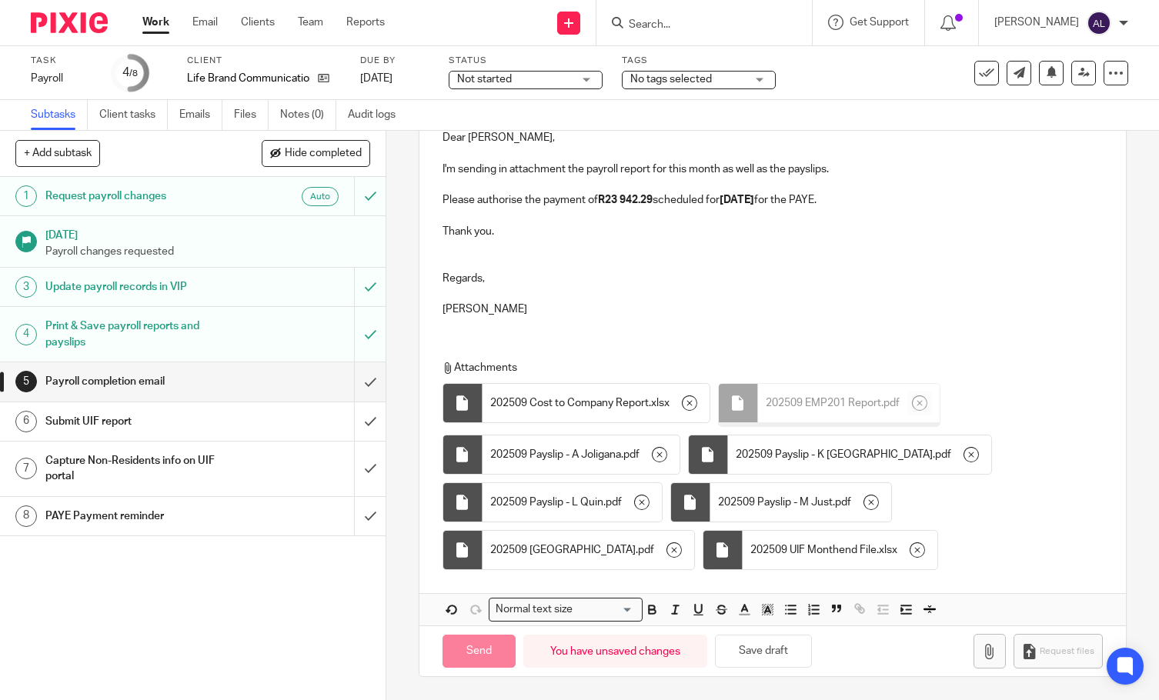
scroll to position [190, 0]
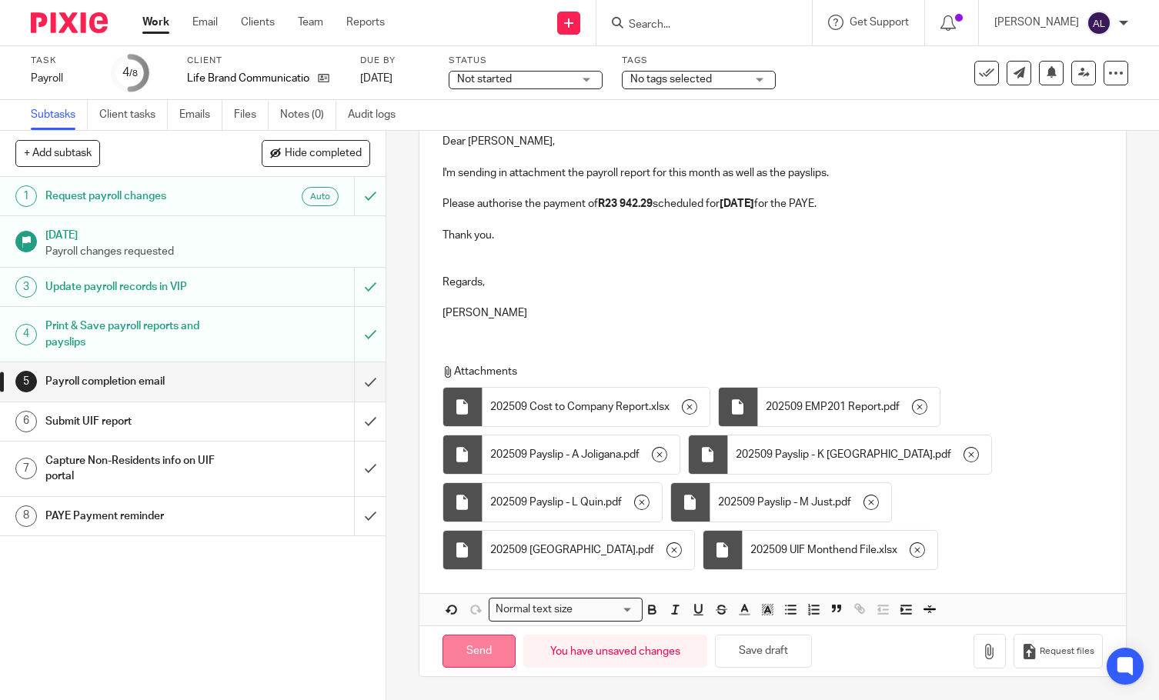
click at [480, 653] on input "Send" at bounding box center [478, 651] width 73 height 33
click at [952, 315] on p "[PERSON_NAME]" at bounding box center [772, 312] width 660 height 15
type input "Sent"
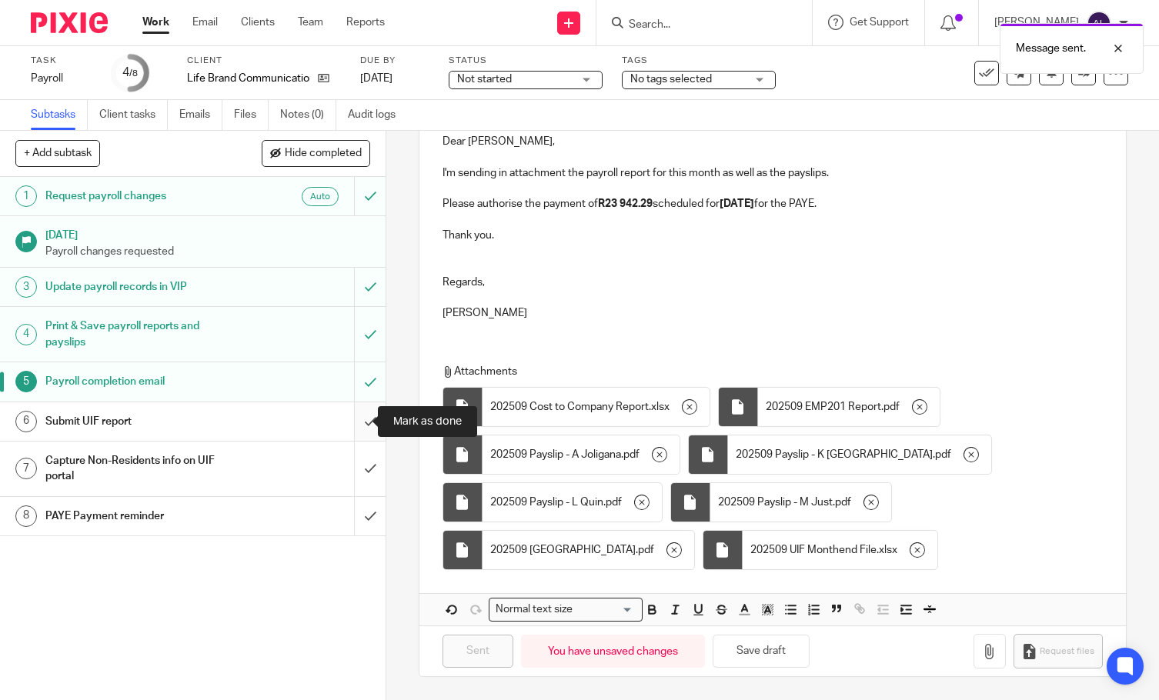
click at [353, 425] on input "submit" at bounding box center [192, 421] width 385 height 38
click at [349, 515] on input "submit" at bounding box center [192, 516] width 385 height 38
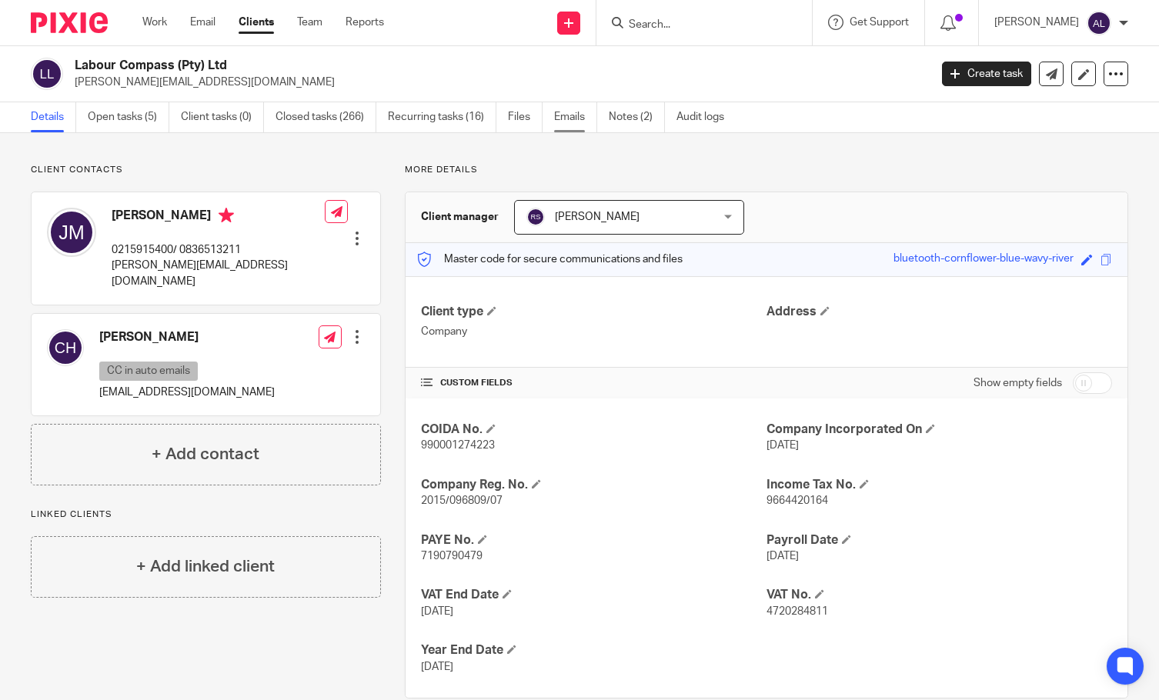
click at [574, 115] on link "Emails" at bounding box center [575, 117] width 43 height 30
click at [143, 245] on p "0215915400/ 0836513211" at bounding box center [218, 249] width 213 height 15
copy p "0215915400"
click at [172, 265] on p "jerome@arms.capetown" at bounding box center [218, 274] width 213 height 32
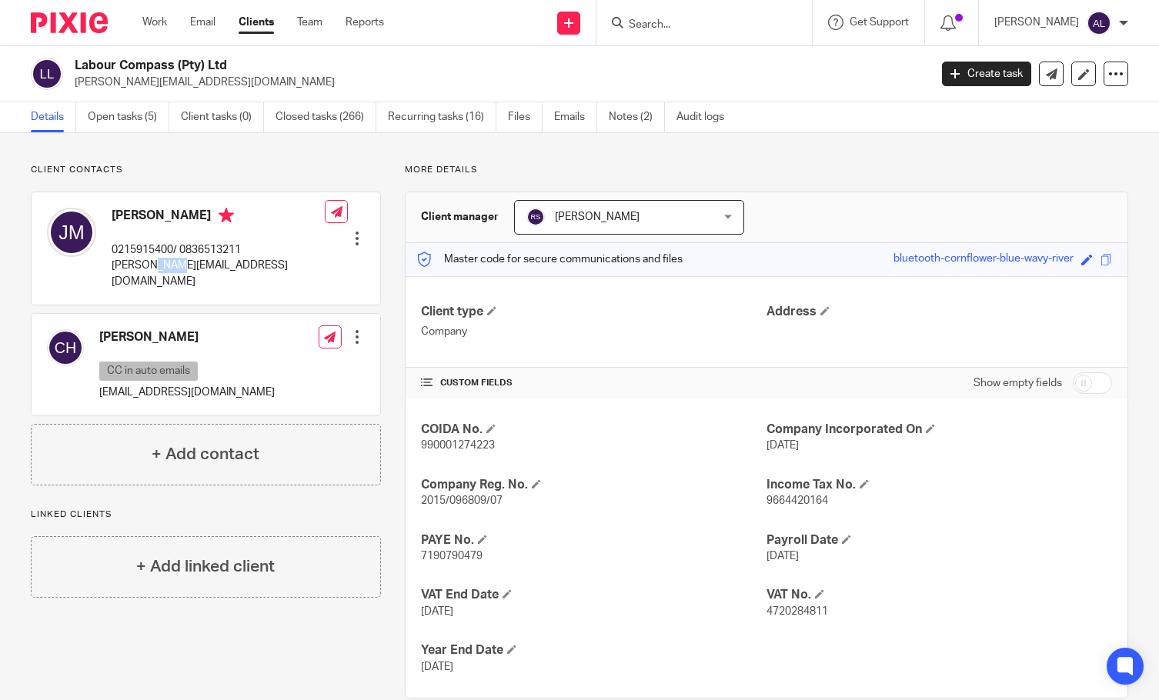
click at [172, 265] on p "jerome@arms.capetown" at bounding box center [218, 274] width 213 height 32
copy div "jerome@arms.capetown"
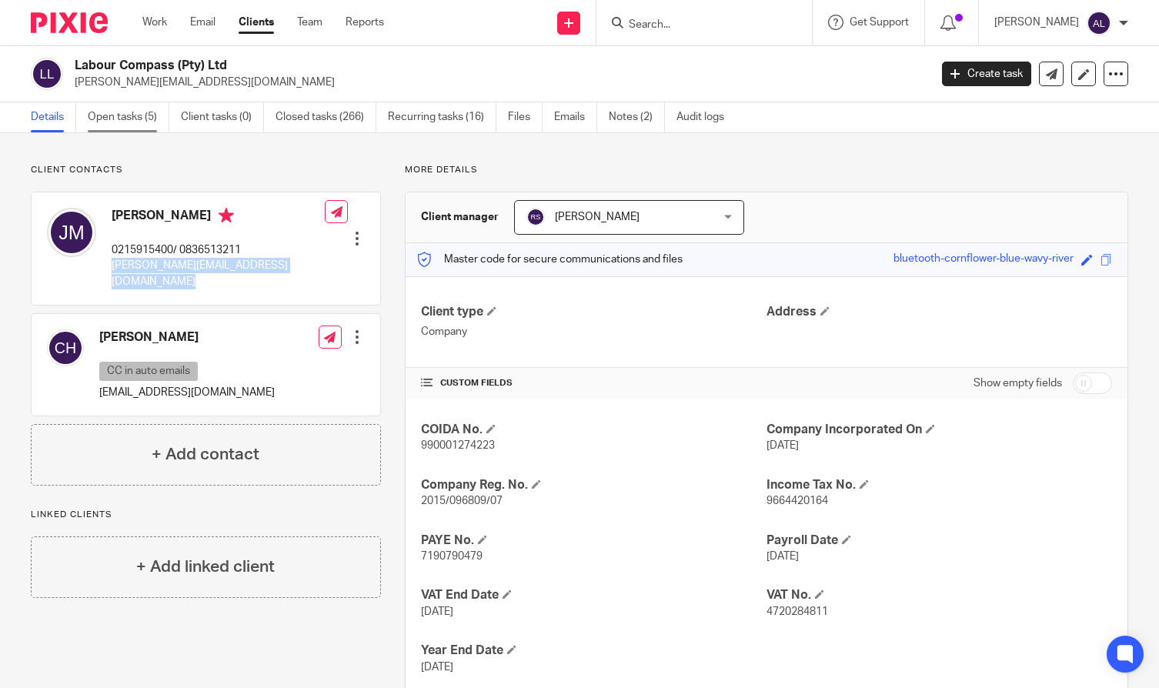
click at [132, 125] on link "Open tasks (5)" at bounding box center [129, 117] width 82 height 30
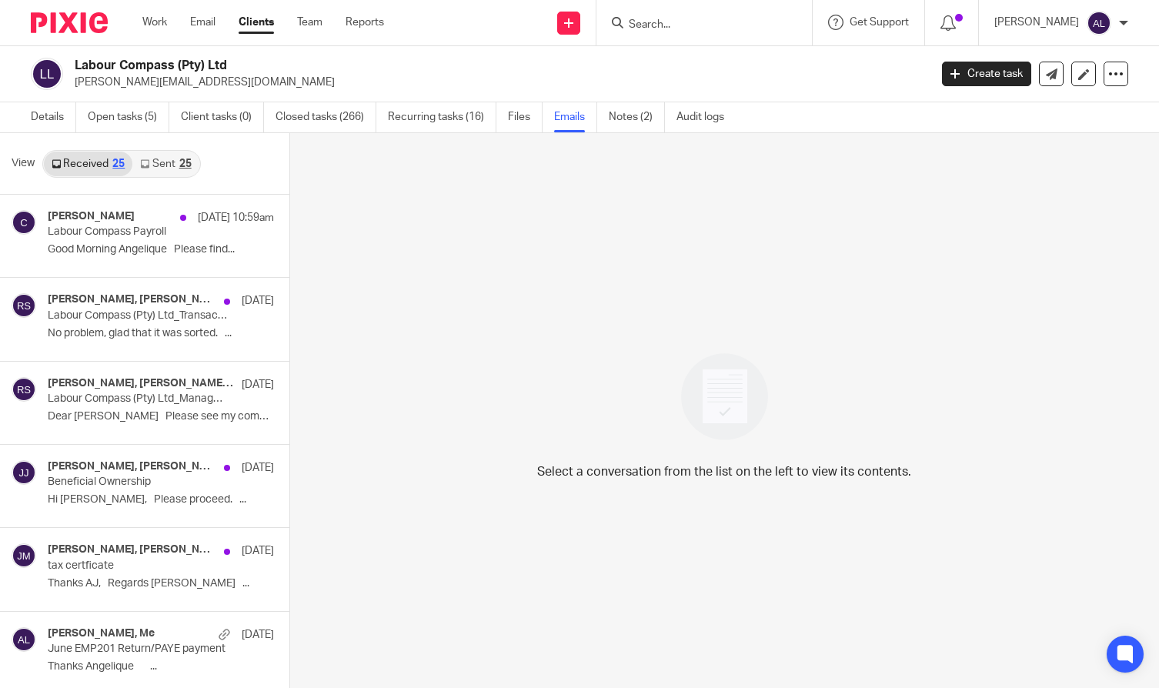
click at [169, 166] on link "Sent 25" at bounding box center [165, 164] width 66 height 25
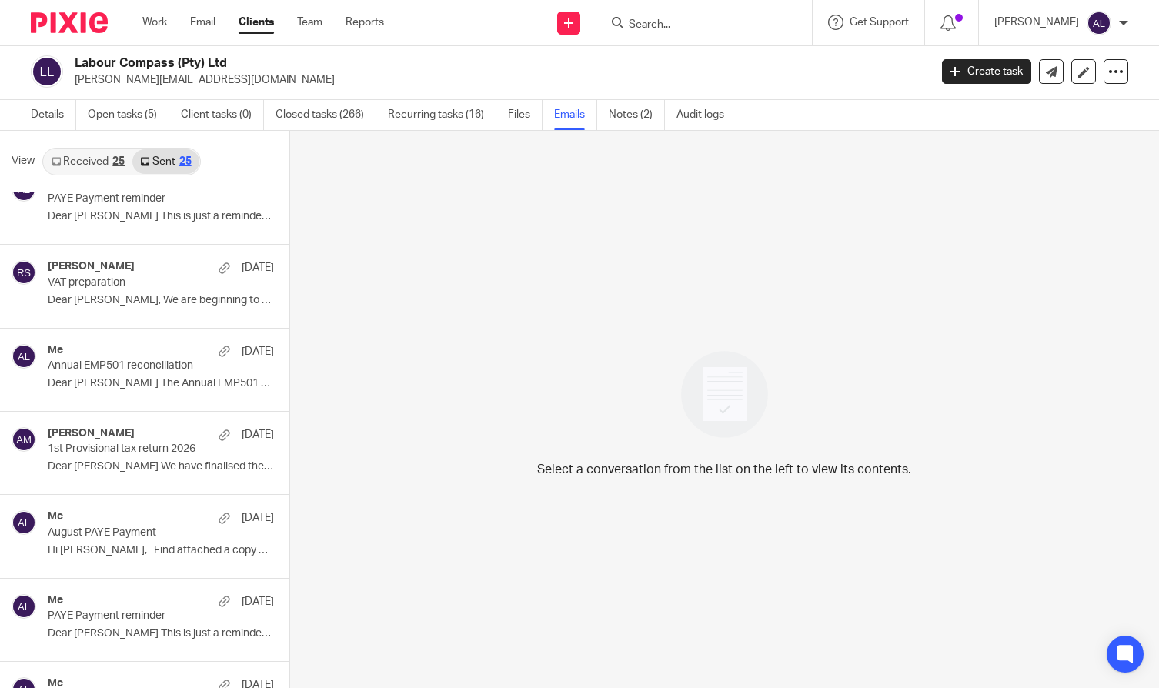
scroll to position [462, 0]
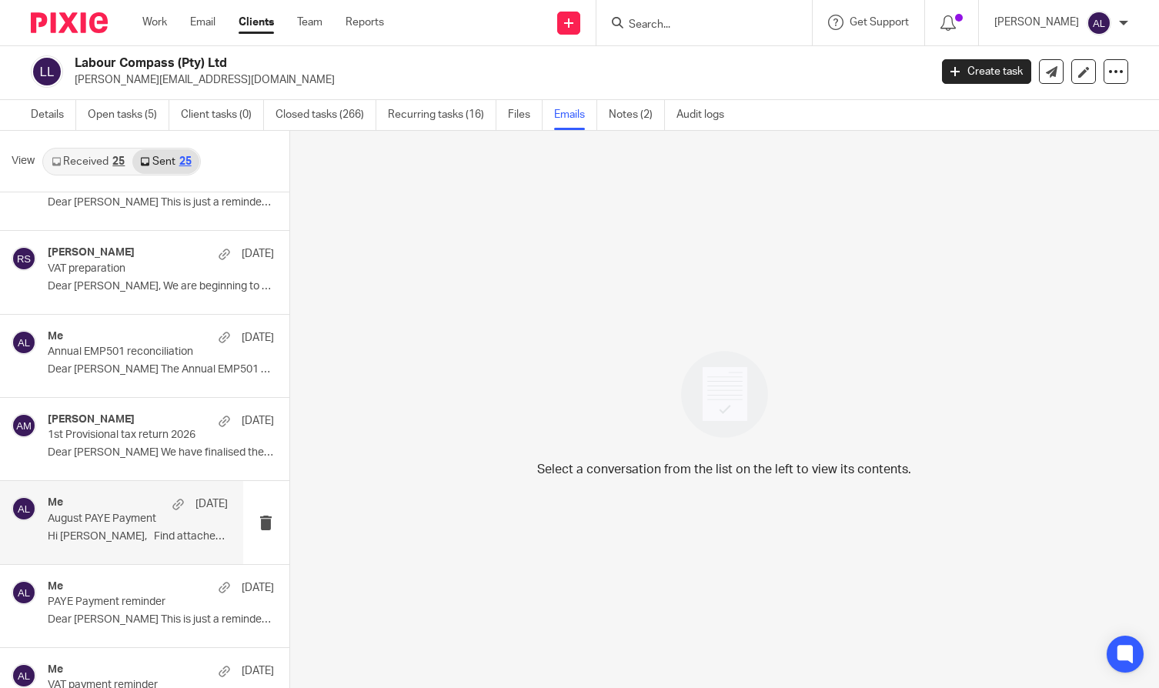
click at [103, 528] on div "Me 20 Aug August PAYE Payment Hi Jerome, Find attached a copy of the..." at bounding box center [138, 522] width 180 height 52
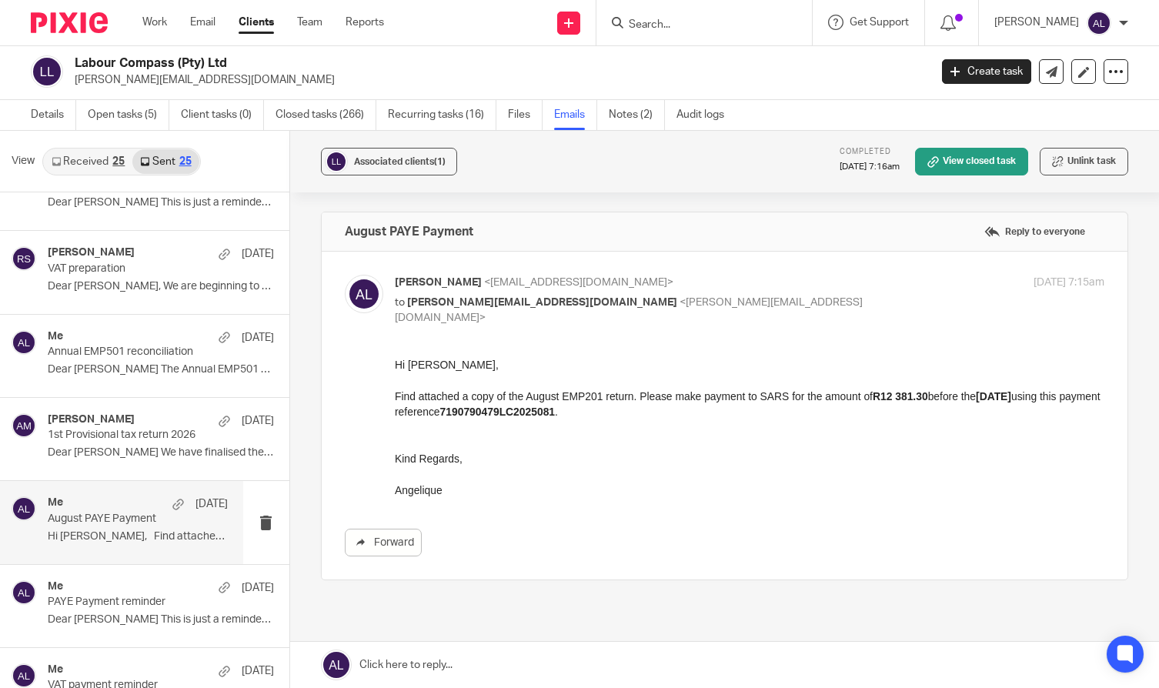
scroll to position [0, 0]
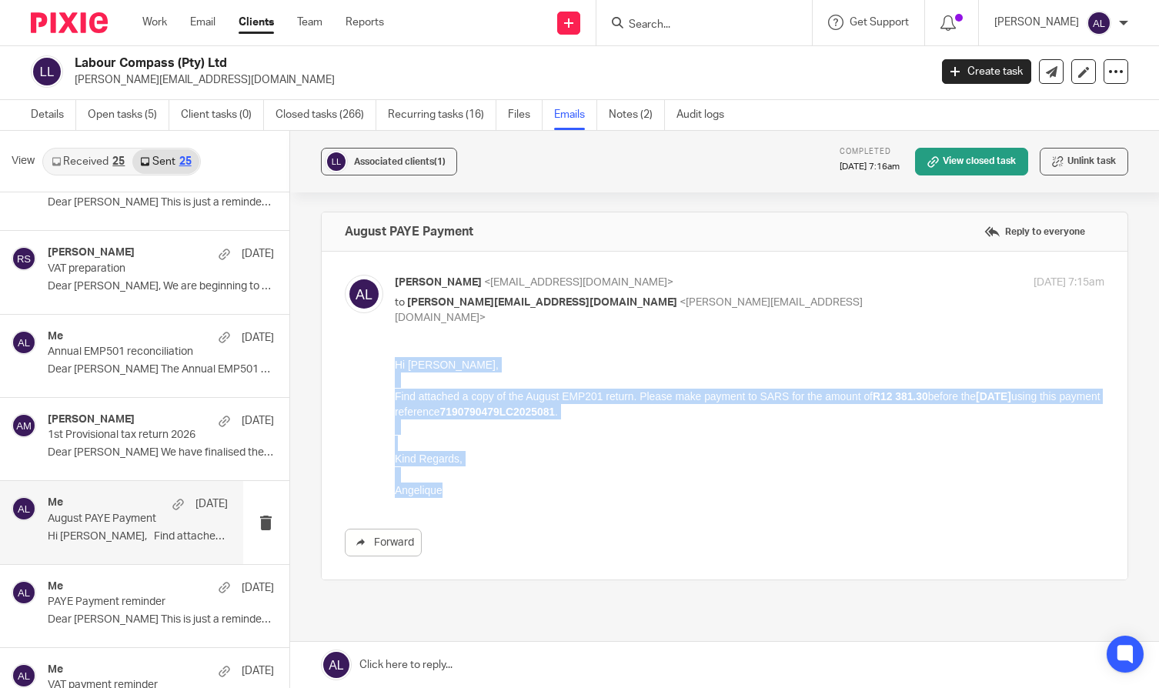
drag, startPoint x: 448, startPoint y: 489, endPoint x: 379, endPoint y: 369, distance: 138.6
click at [394, 369] on html "Hi Jerome, Find attached a copy of the August EMP201 return. Please make paymen…" at bounding box center [749, 426] width 710 height 141
copy div "Hi Jerome, Find attached a copy of the August EMP201 return. Please make paymen…"
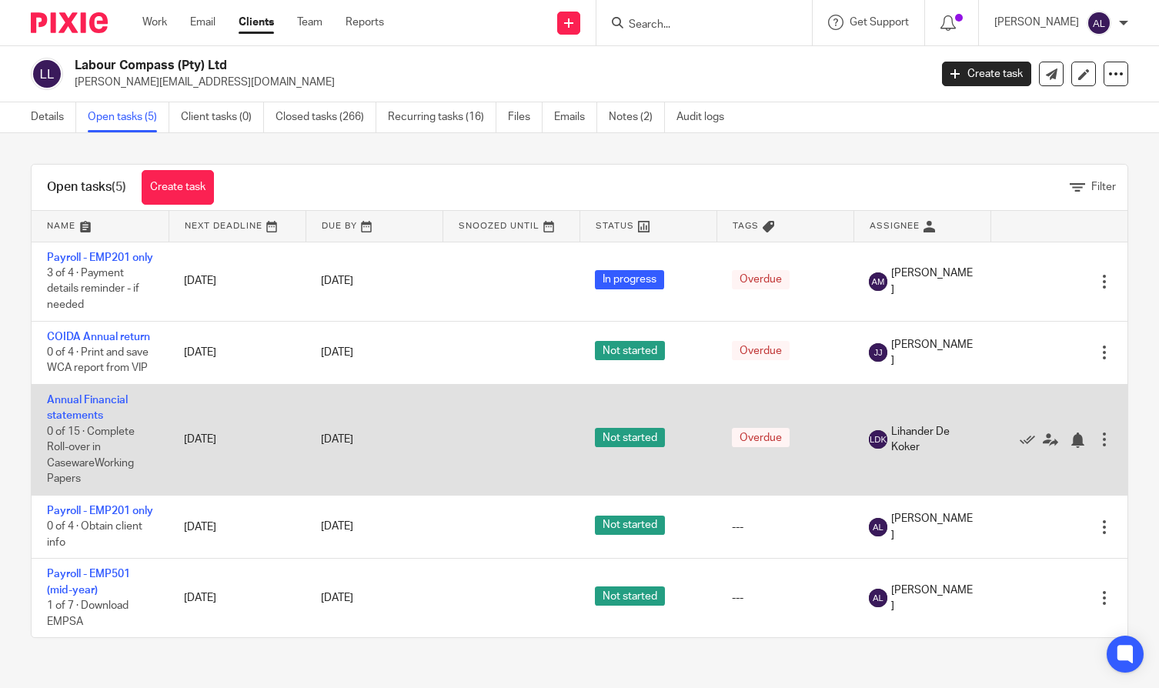
scroll to position [22, 0]
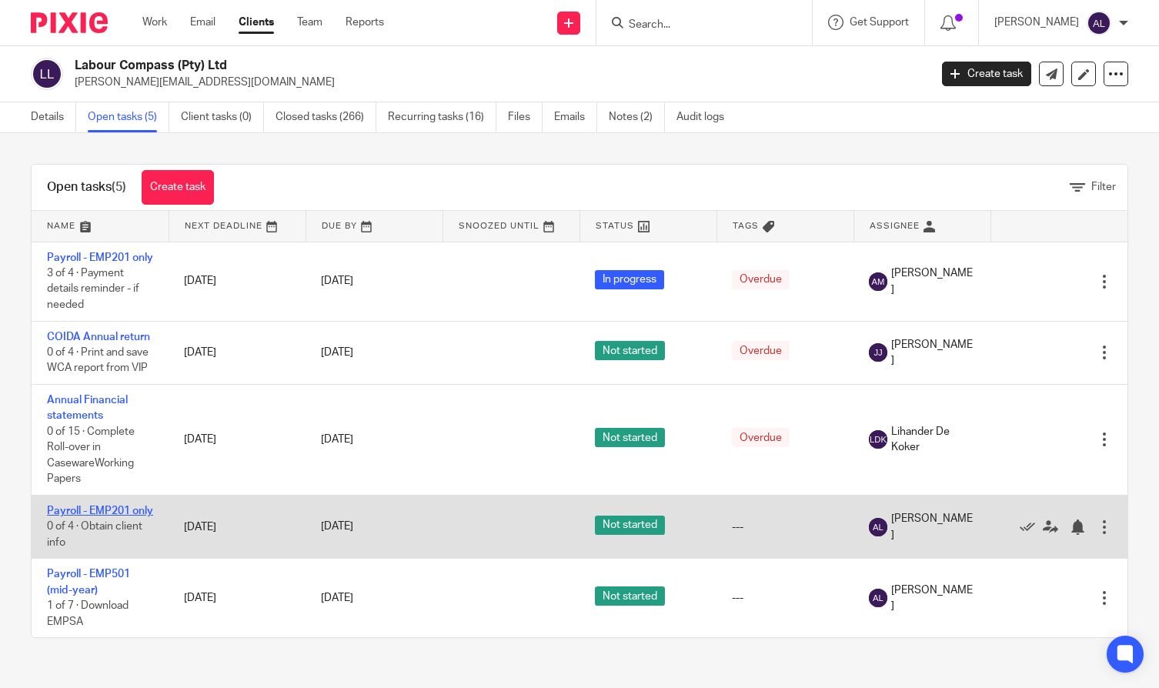
click at [99, 505] on link "Payroll - EMP201 only" at bounding box center [100, 510] width 106 height 11
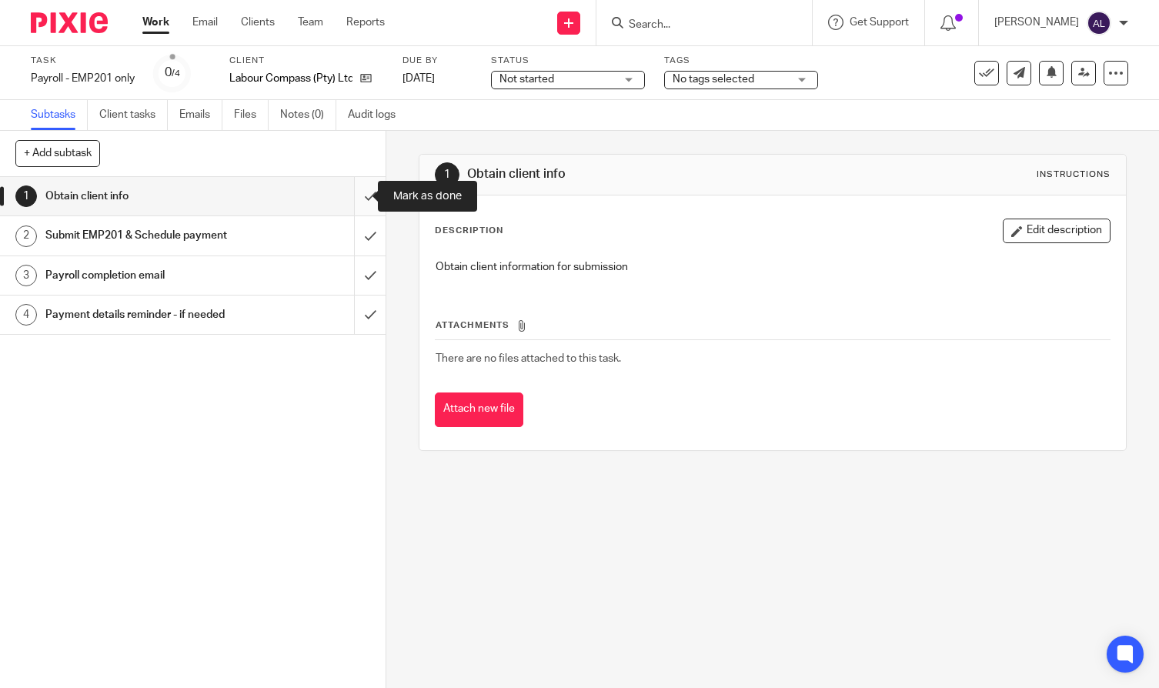
click at [360, 208] on input "submit" at bounding box center [192, 196] width 385 height 38
click at [357, 240] on input "submit" at bounding box center [192, 235] width 385 height 38
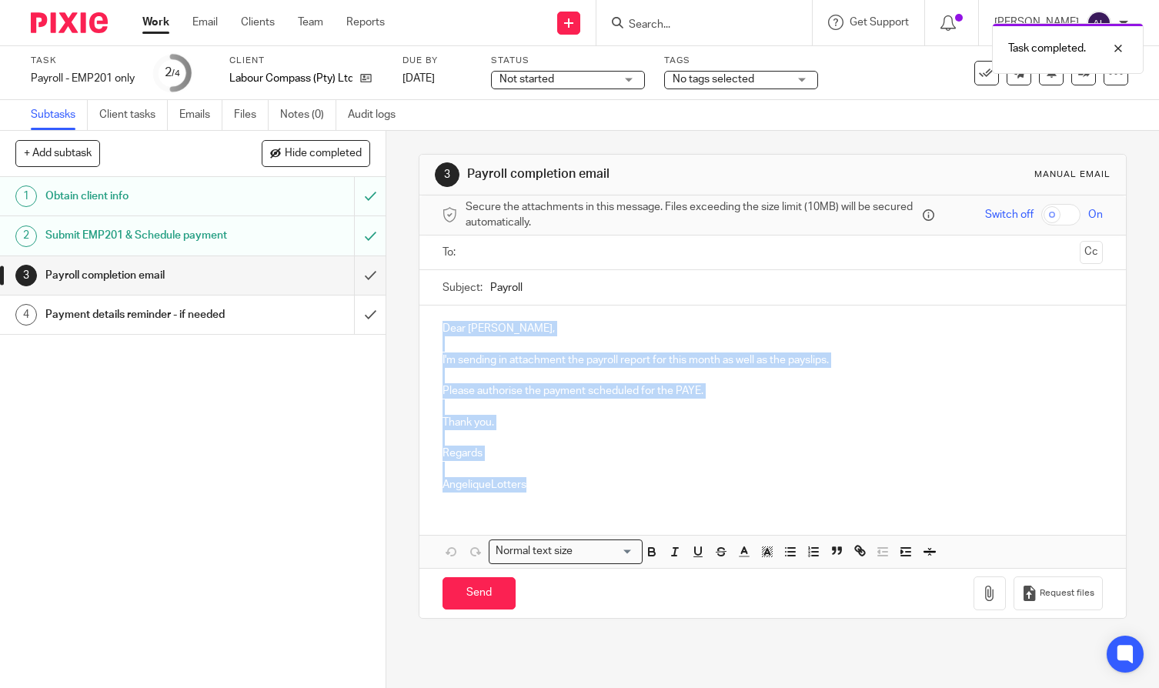
drag, startPoint x: 532, startPoint y: 490, endPoint x: 418, endPoint y: 328, distance: 198.7
click at [419, 328] on div "Dear [PERSON_NAME], I'm sending in attachment the payroll report for this month…" at bounding box center [772, 404] width 706 height 198
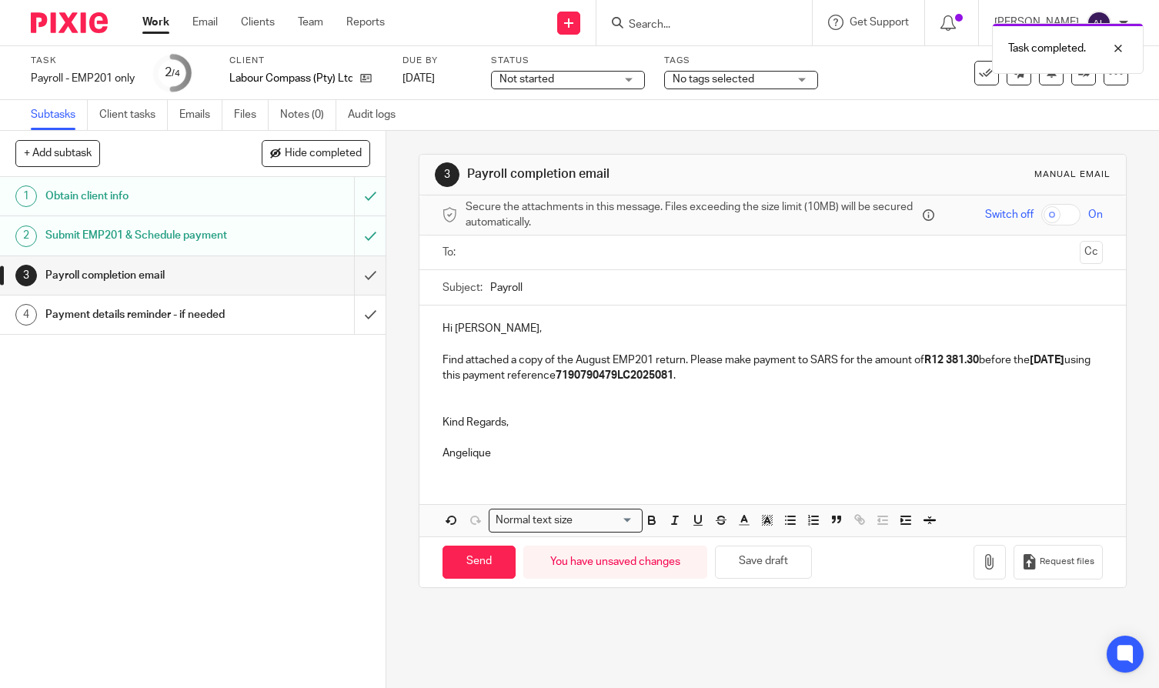
click at [490, 259] on input "text" at bounding box center [772, 253] width 602 height 18
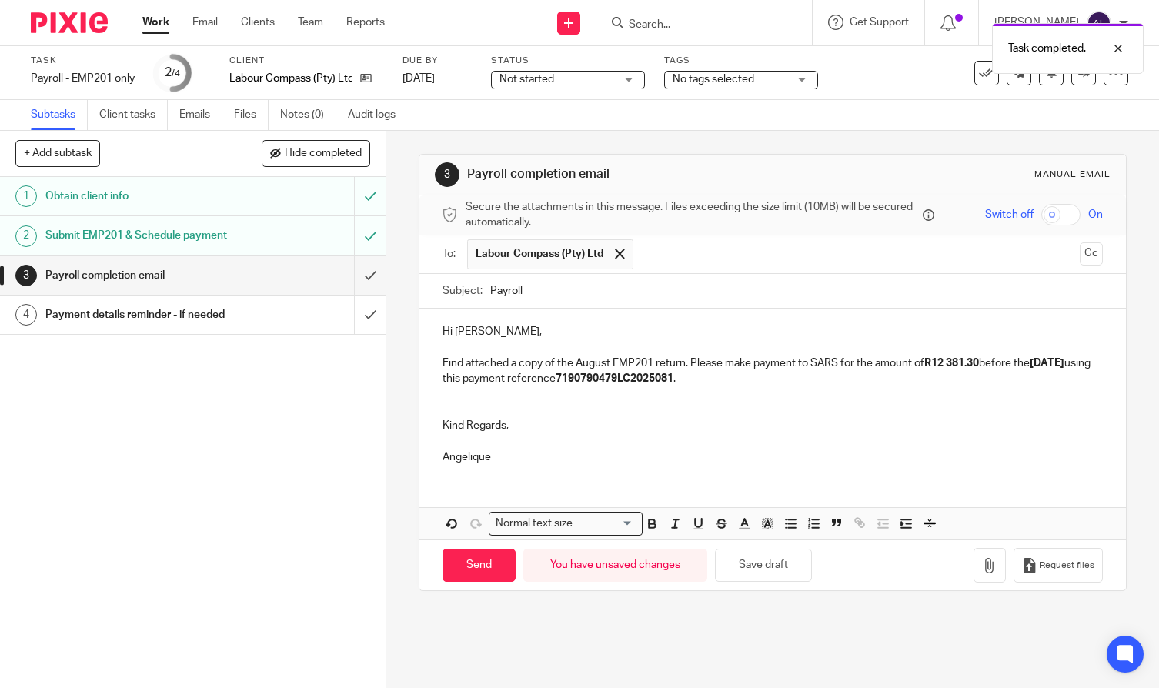
click at [1055, 252] on ul "Labour Compass (Pty) Ltd" at bounding box center [773, 254] width 612 height 38
click at [1079, 252] on button "Cc" at bounding box center [1090, 253] width 23 height 23
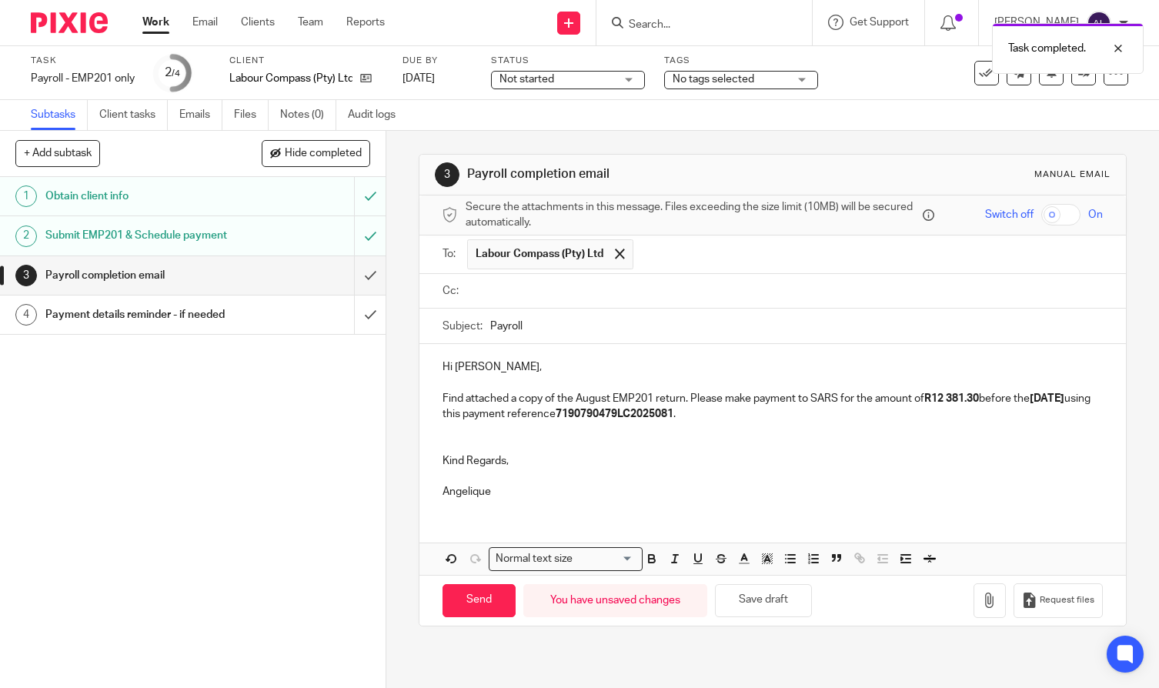
click at [522, 297] on input "text" at bounding box center [783, 291] width 625 height 18
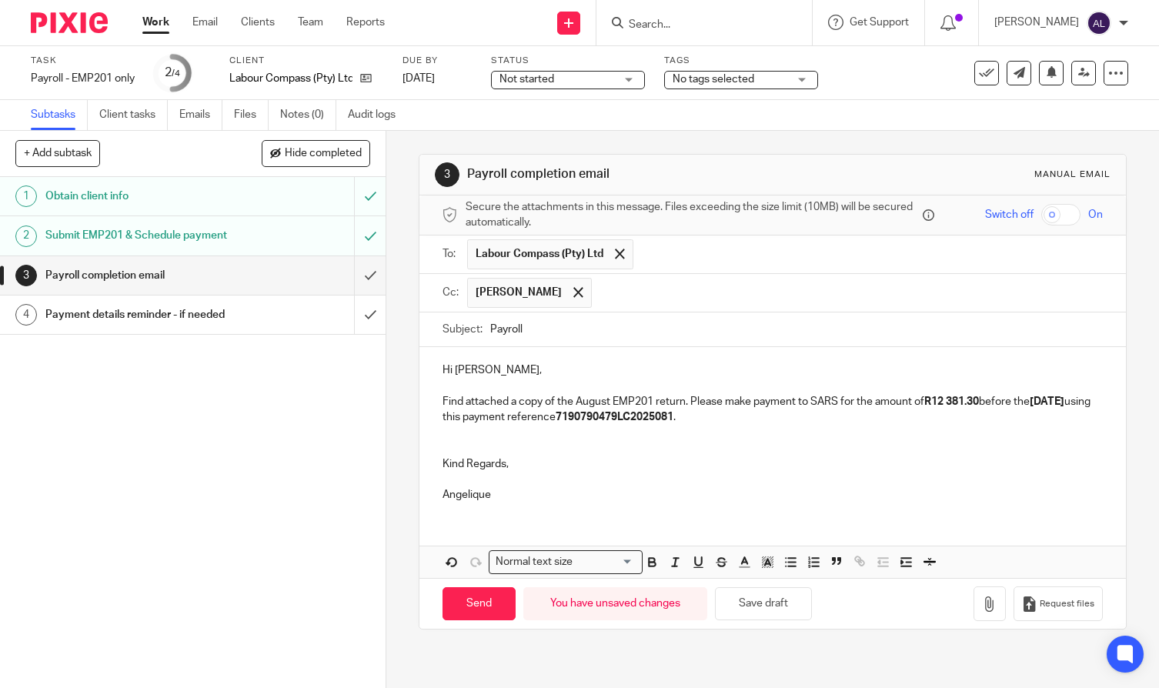
click at [499, 329] on input "Payroll" at bounding box center [796, 329] width 612 height 35
type input "September PAYE Payment"
click at [673, 416] on strong "7190790479LC2025081" at bounding box center [614, 417] width 118 height 11
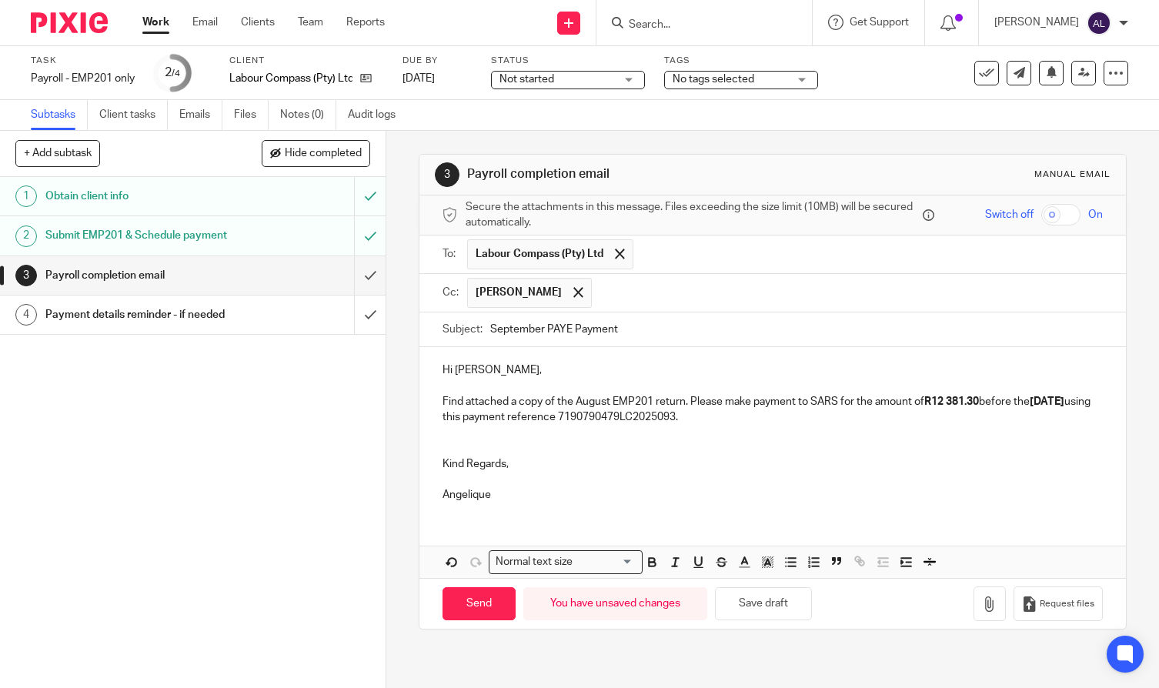
click at [682, 416] on p "Find attached a copy of the August EMP201 return. Please make payment to SARS f…" at bounding box center [772, 410] width 660 height 32
drag, startPoint x: 469, startPoint y: 416, endPoint x: 442, endPoint y: 421, distance: 27.3
click at [1029, 407] on strong "05/09/2025" at bounding box center [1046, 401] width 35 height 11
drag, startPoint x: 976, startPoint y: 399, endPoint x: 938, endPoint y: 400, distance: 38.5
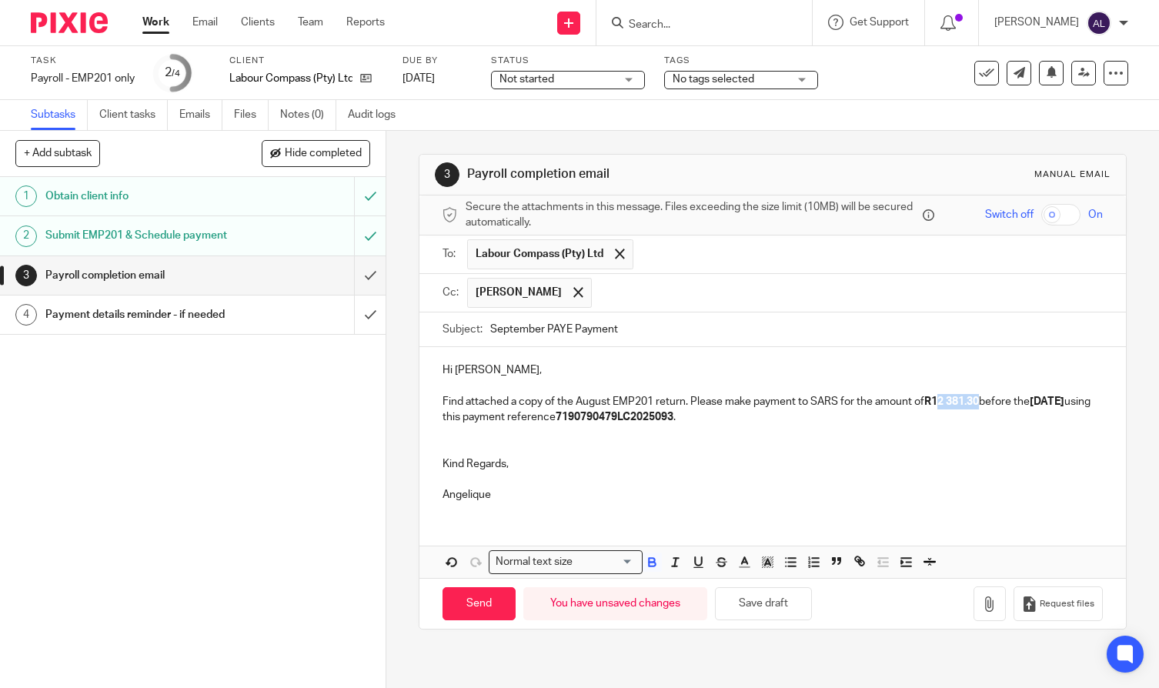
click at [938, 400] on strong "R12 381.30" at bounding box center [951, 401] width 55 height 11
click at [591, 403] on p "Find attached a copy of the August EMP201 return. Please make payment to SARS f…" at bounding box center [772, 410] width 660 height 32
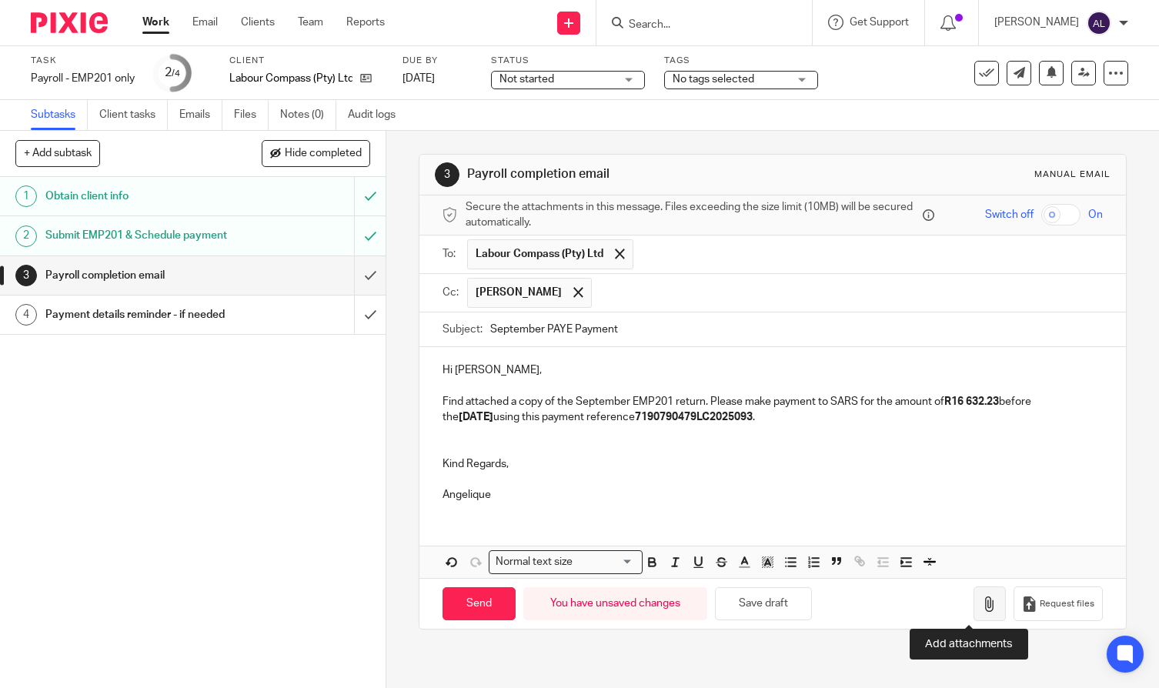
click at [982, 607] on icon "button" at bounding box center [989, 603] width 15 height 15
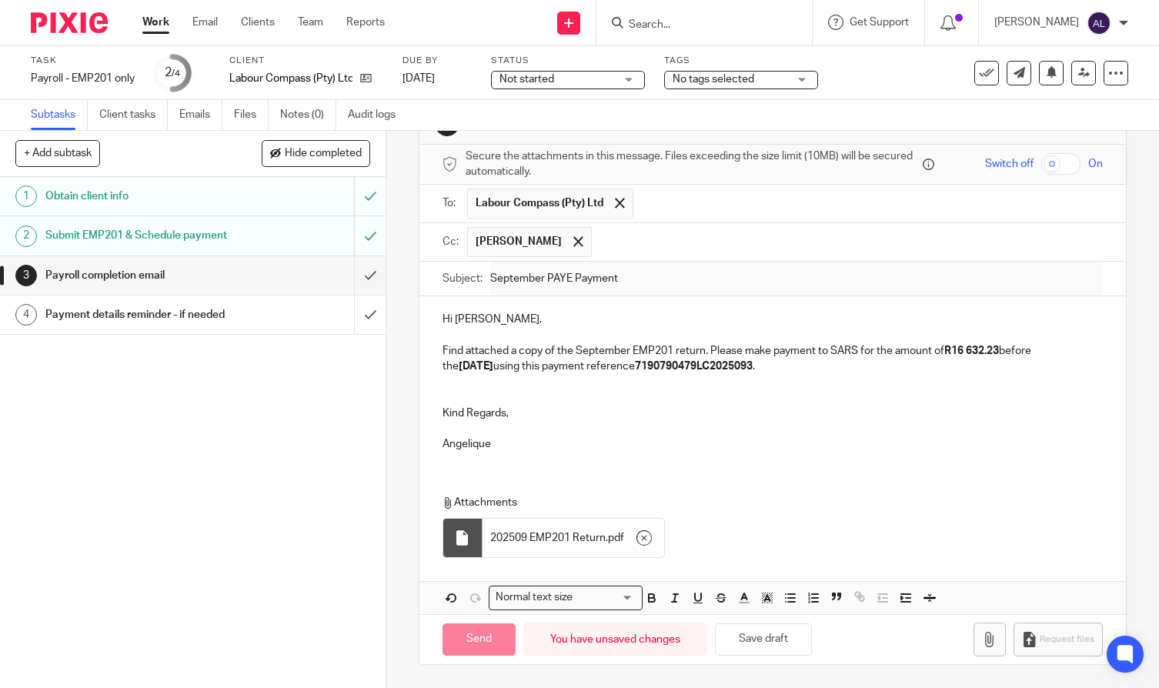
scroll to position [51, 0]
click at [468, 641] on input "Send" at bounding box center [478, 639] width 73 height 33
type input "Sent"
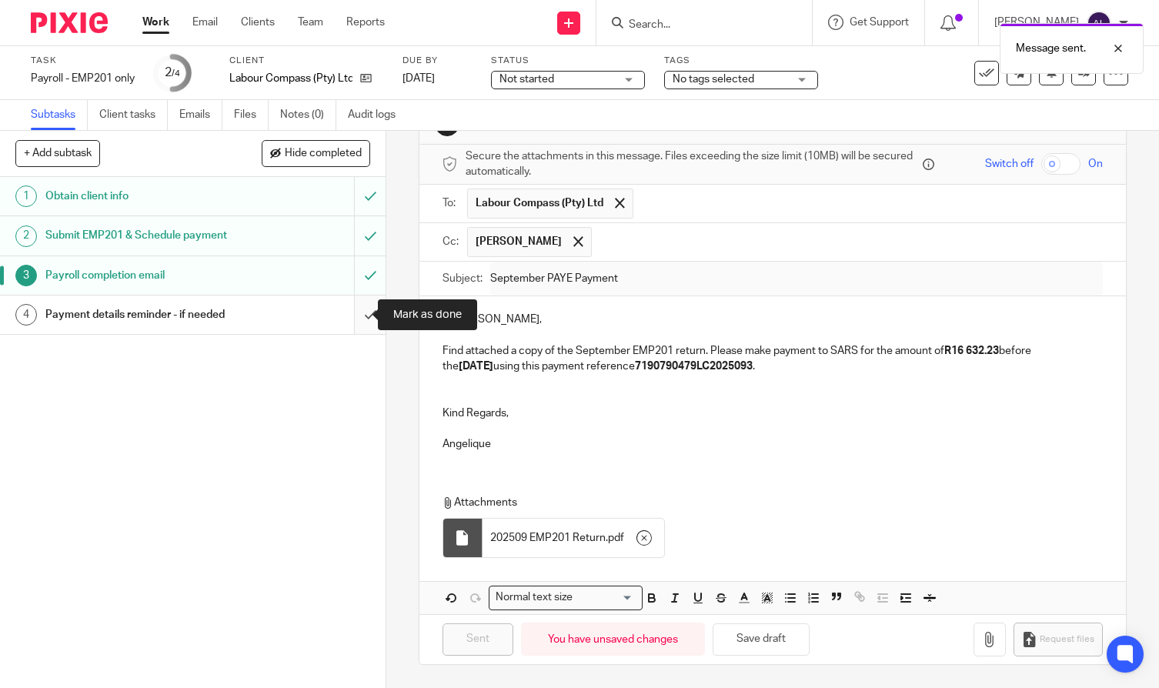
click at [359, 316] on input "submit" at bounding box center [192, 314] width 385 height 38
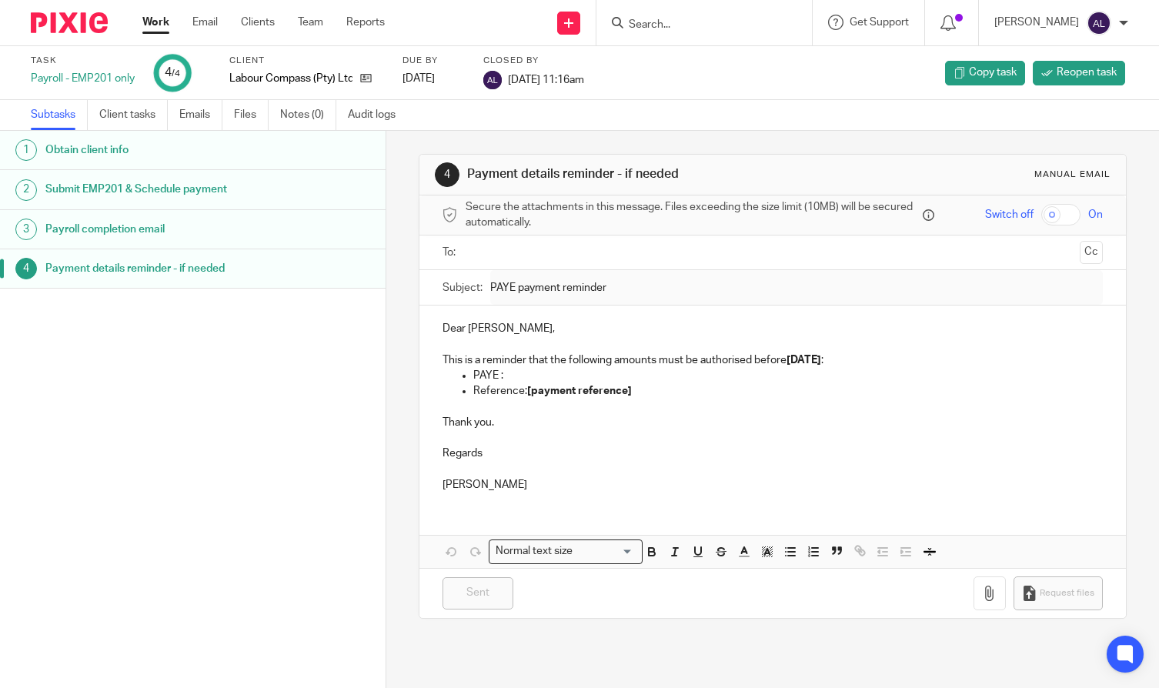
click at [970, 415] on p "Thank you." at bounding box center [772, 422] width 660 height 15
